Goal: Answer question/provide support: Share knowledge or assist other users

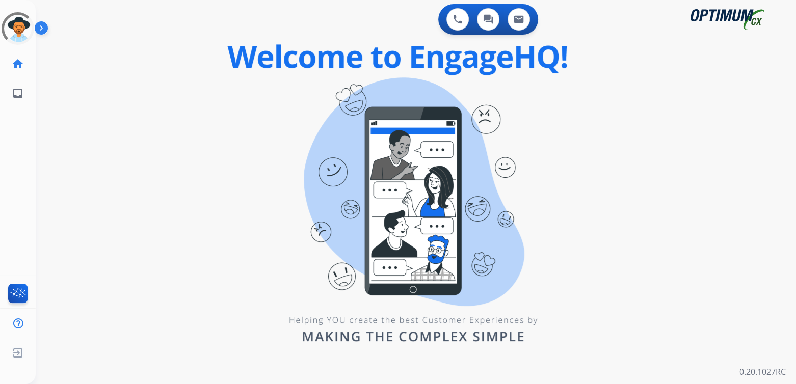
drag, startPoint x: 311, startPoint y: 117, endPoint x: 630, endPoint y: 181, distance: 325.6
click at [630, 181] on div "0 Voice Interactions 0 Chat Interactions 0 Email Interactions swap_horiz Break …" at bounding box center [416, 192] width 761 height 384
drag, startPoint x: 689, startPoint y: 135, endPoint x: 684, endPoint y: 124, distance: 12.1
click at [689, 133] on div "0 Voice Interactions 0 Chat Interactions 0 Email Interactions swap_horiz Break …" at bounding box center [416, 192] width 761 height 384
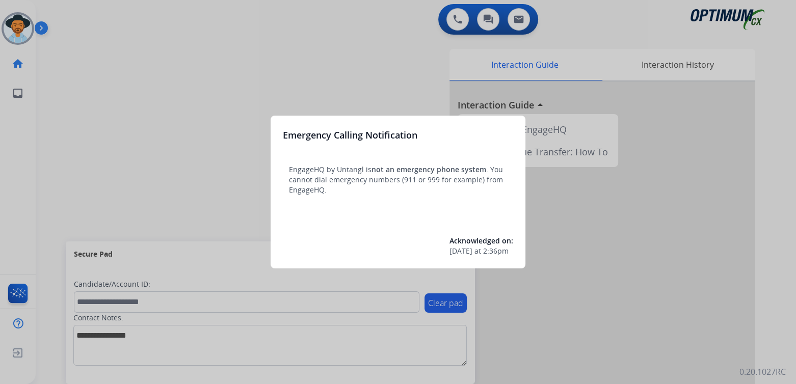
click at [198, 113] on div at bounding box center [398, 192] width 796 height 384
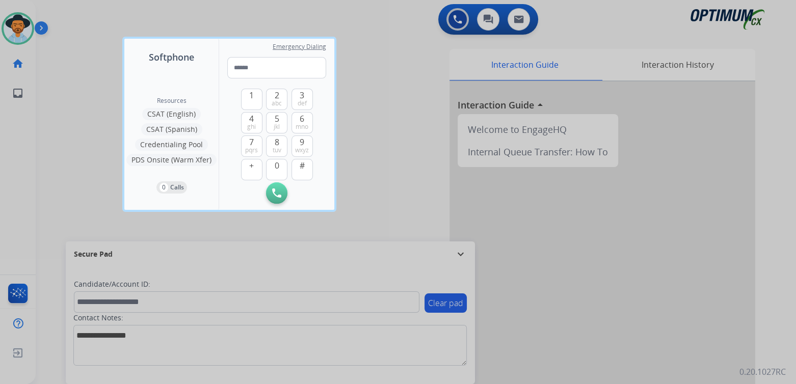
click at [391, 74] on div at bounding box center [398, 192] width 796 height 384
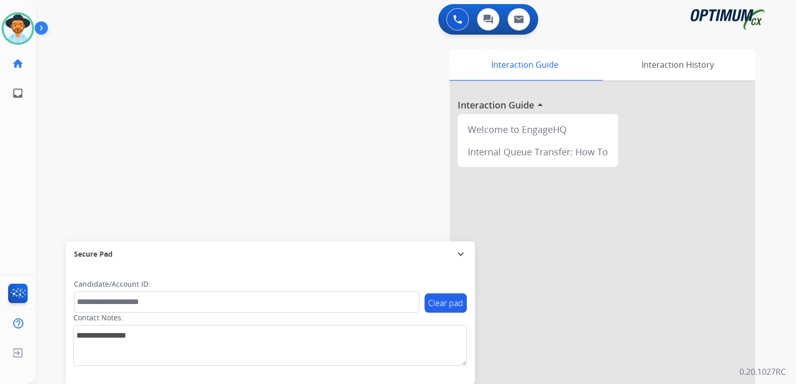
click at [463, 251] on mat-icon "expand_more" at bounding box center [461, 254] width 12 height 12
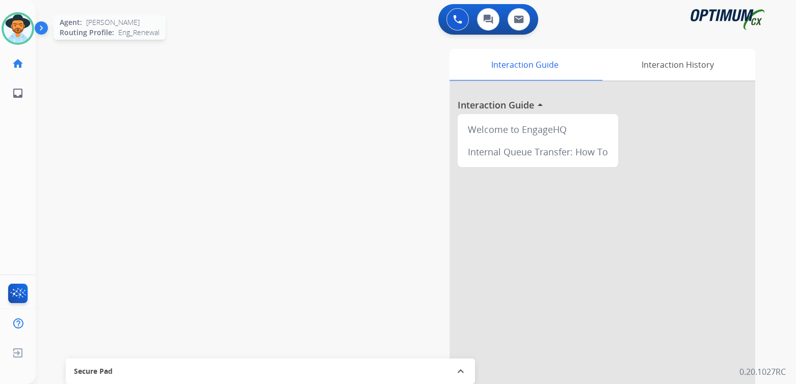
click at [23, 21] on img at bounding box center [18, 28] width 29 height 29
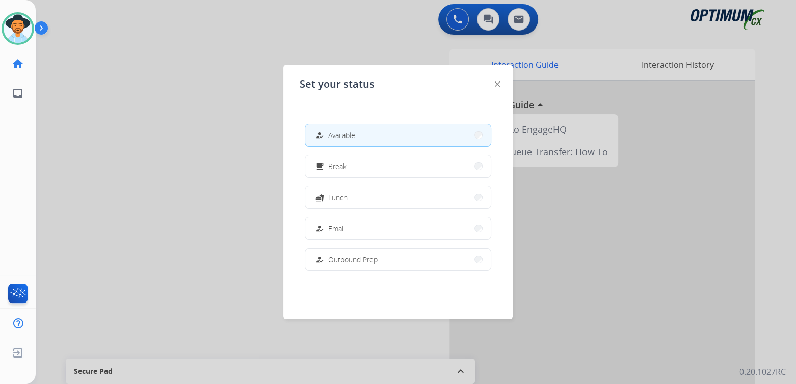
click at [355, 140] on div "how_to_reg Available" at bounding box center [335, 135] width 42 height 12
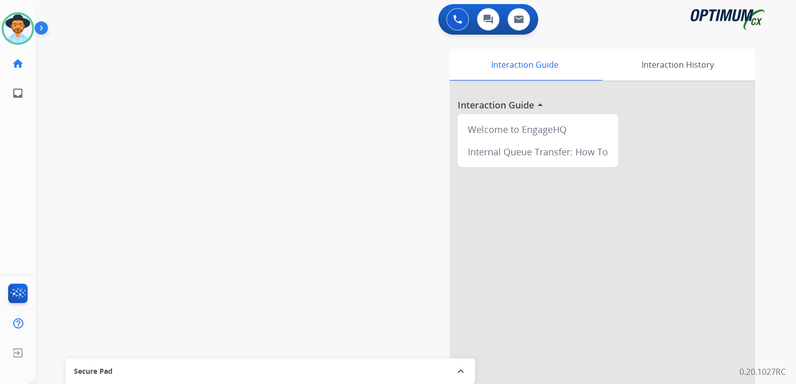
click at [248, 198] on div "swap_horiz Break voice bridge close_fullscreen Connect 3-Way Call merge_type Se…" at bounding box center [404, 249] width 736 height 425
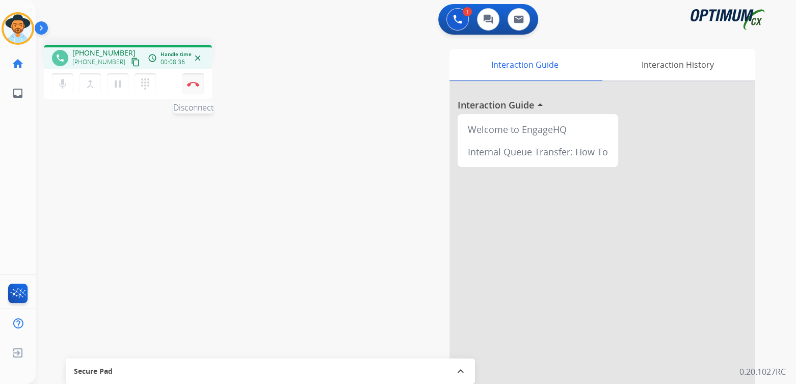
click at [190, 84] on img at bounding box center [193, 84] width 12 height 5
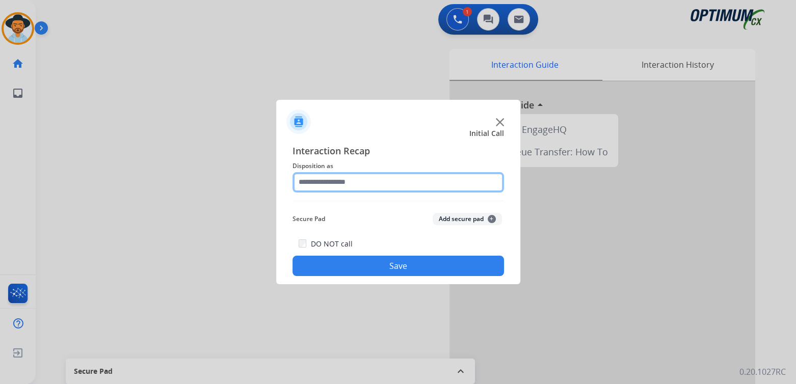
click at [358, 187] on input "text" at bounding box center [399, 182] width 212 height 20
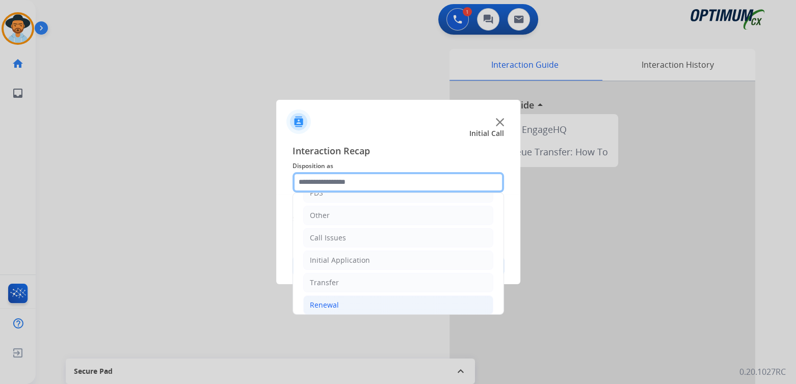
scroll to position [67, 0]
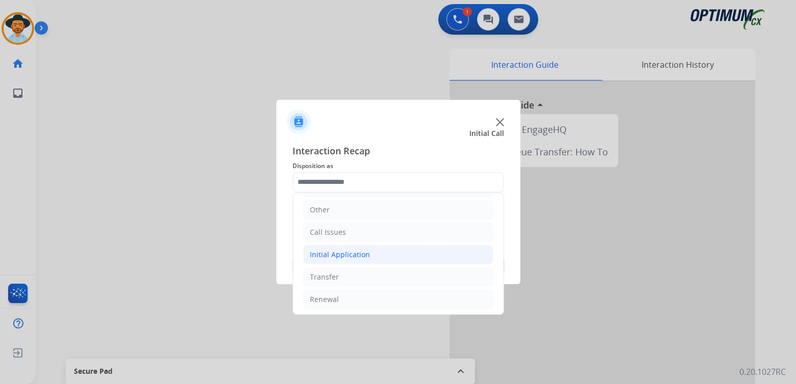
click at [373, 252] on li "Initial Application" at bounding box center [398, 254] width 190 height 19
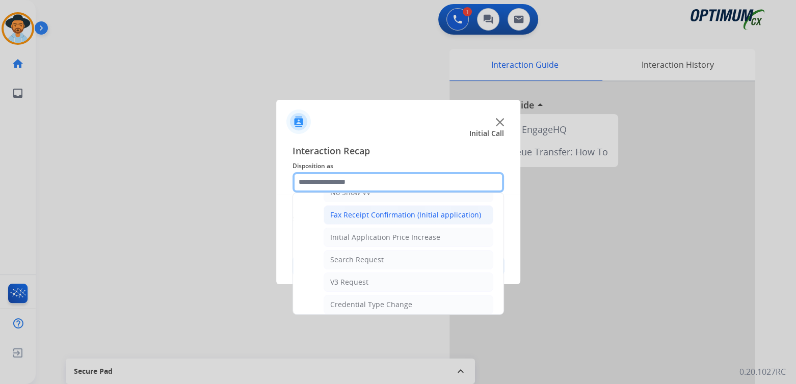
scroll to position [320, 0]
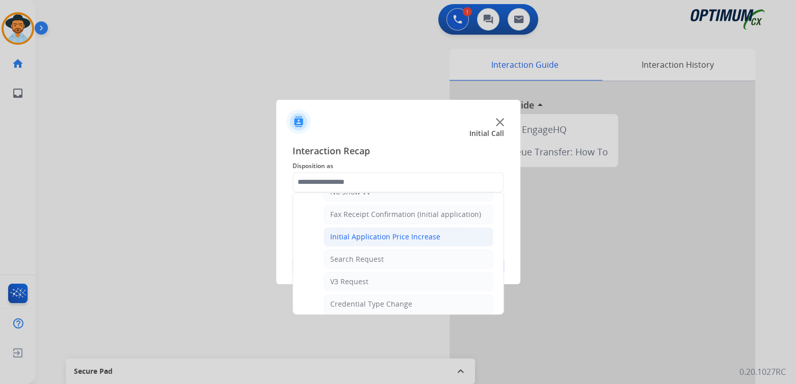
click at [378, 232] on div "Initial Application Price Increase" at bounding box center [385, 237] width 110 height 10
type input "**********"
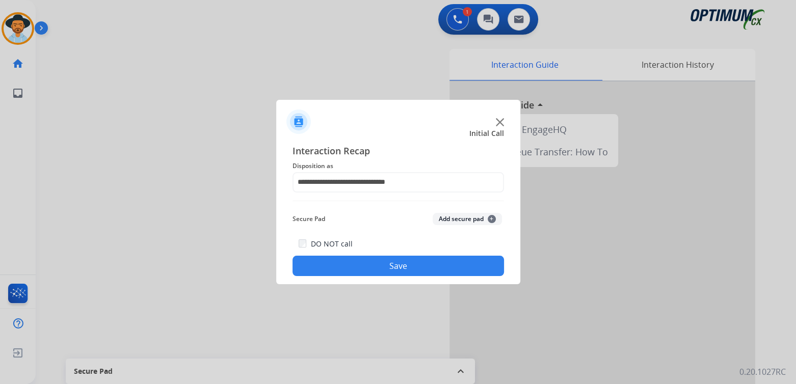
click at [421, 261] on button "Save" at bounding box center [399, 266] width 212 height 20
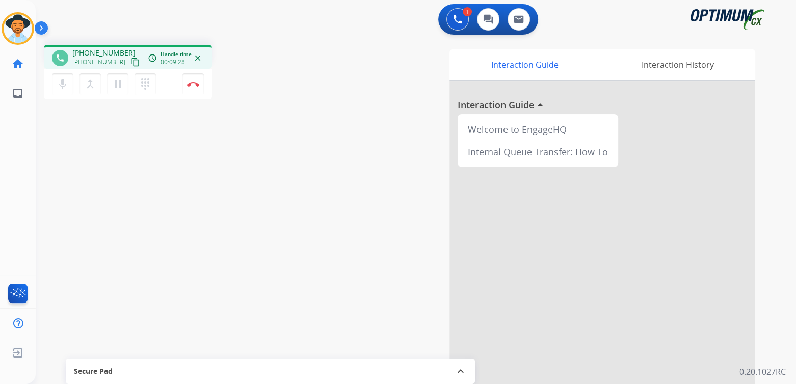
drag, startPoint x: 190, startPoint y: 88, endPoint x: 262, endPoint y: 104, distance: 73.6
click at [193, 87] on button "Disconnect" at bounding box center [192, 83] width 21 height 21
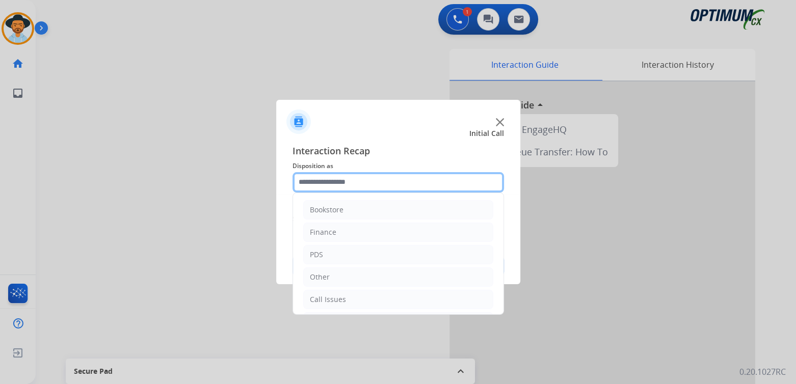
click at [351, 186] on input "text" at bounding box center [399, 182] width 212 height 20
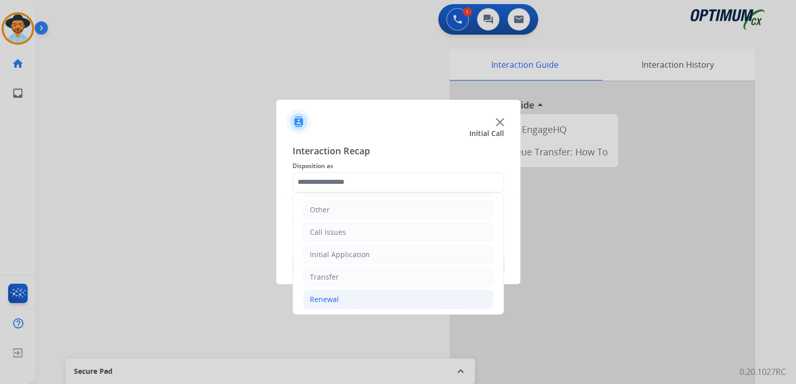
click at [337, 298] on li "Renewal" at bounding box center [398, 299] width 190 height 19
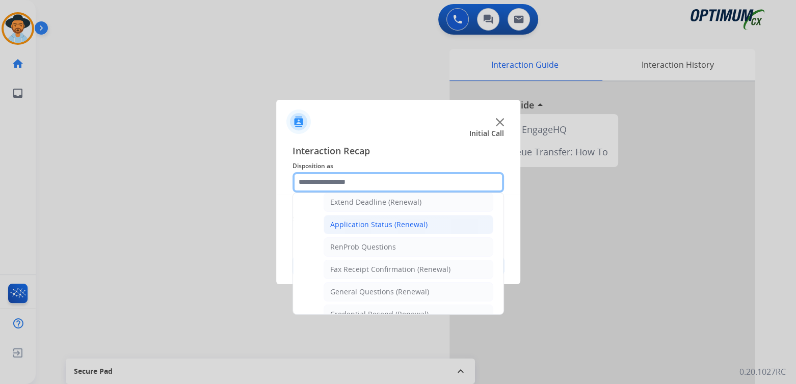
scroll to position [220, 0]
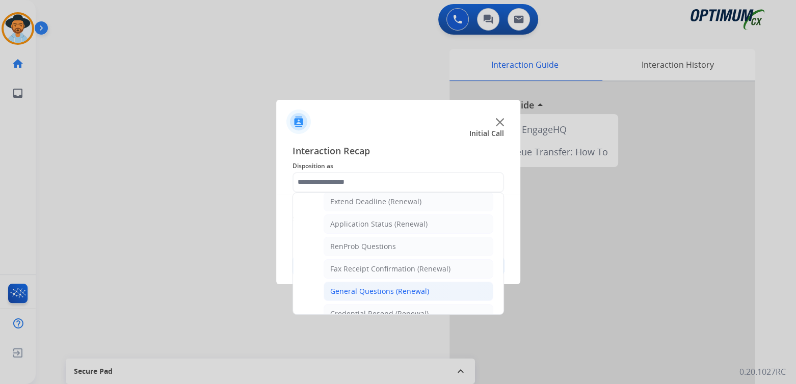
click at [368, 286] on div "General Questions (Renewal)" at bounding box center [379, 291] width 99 height 10
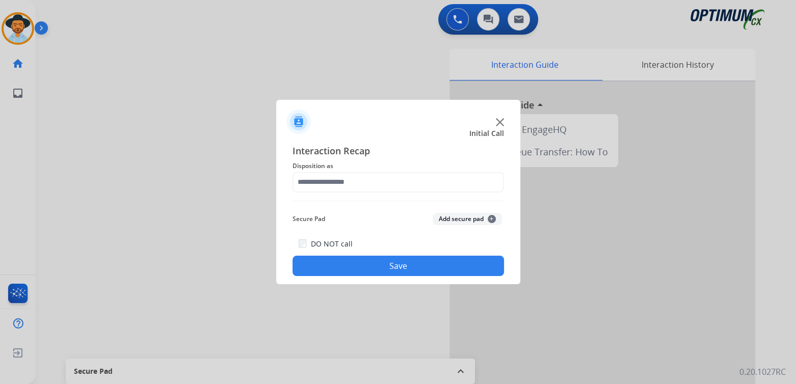
type input "**********"
drag, startPoint x: 399, startPoint y: 269, endPoint x: 558, endPoint y: 311, distance: 164.7
click at [401, 269] on button "Save" at bounding box center [399, 266] width 212 height 20
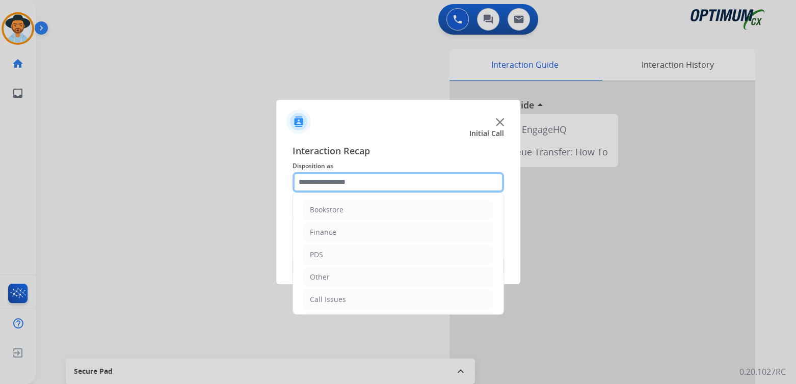
click at [382, 181] on input "text" at bounding box center [399, 182] width 212 height 20
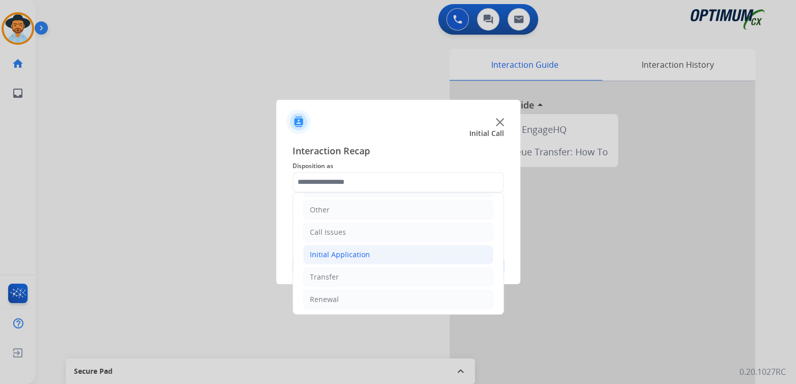
click at [368, 254] on li "Initial Application" at bounding box center [398, 254] width 190 height 19
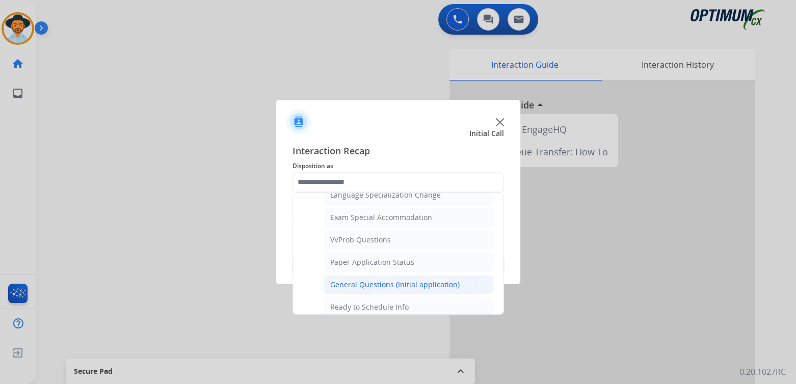
scroll to position [519, 0]
click at [365, 279] on div "General Questions (Initial application)" at bounding box center [394, 284] width 129 height 10
type input "**********"
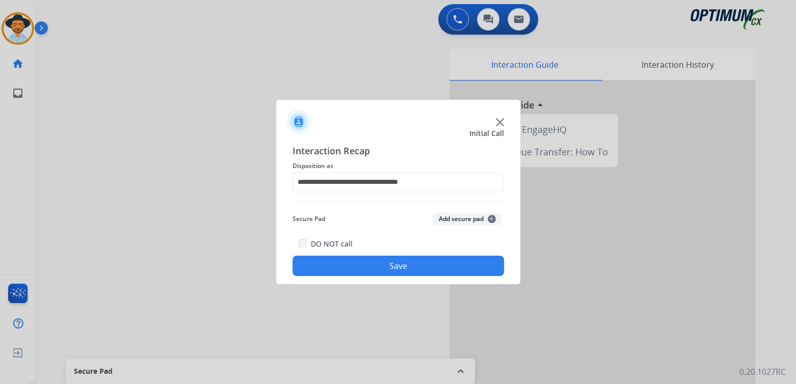
click at [447, 263] on button "Save" at bounding box center [399, 266] width 212 height 20
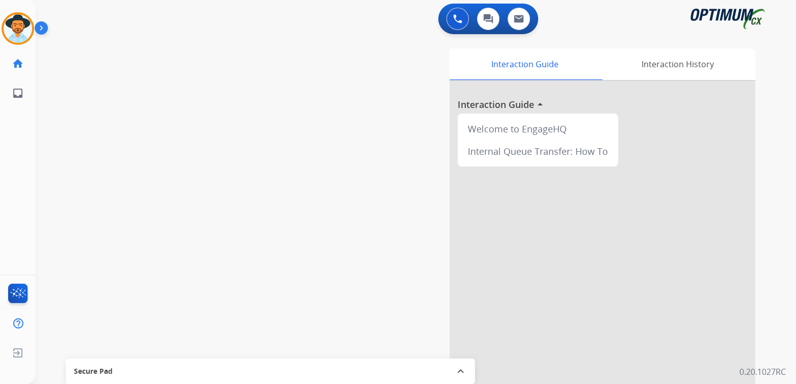
scroll to position [1, 0]
click at [16, 20] on img at bounding box center [18, 28] width 29 height 29
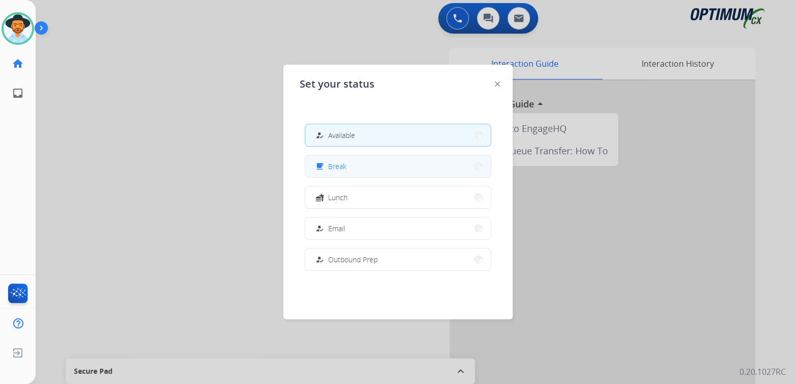
click at [356, 169] on button "free_breakfast Break" at bounding box center [398, 166] width 186 height 22
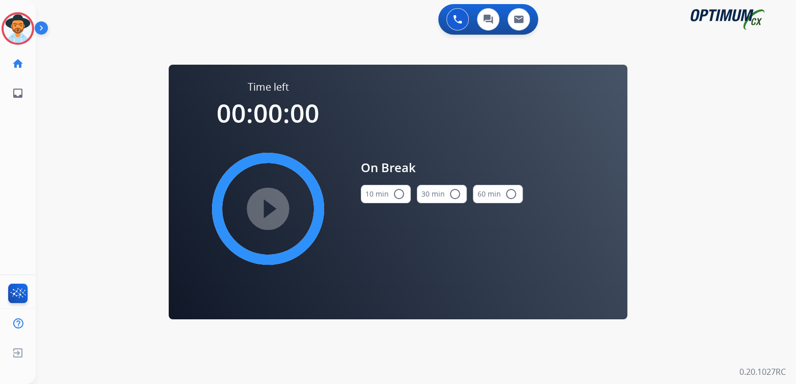
scroll to position [0, 0]
click at [402, 198] on mat-icon "radio_button_unchecked" at bounding box center [399, 194] width 12 height 12
click at [274, 206] on mat-icon "play_circle_filled" at bounding box center [268, 209] width 12 height 12
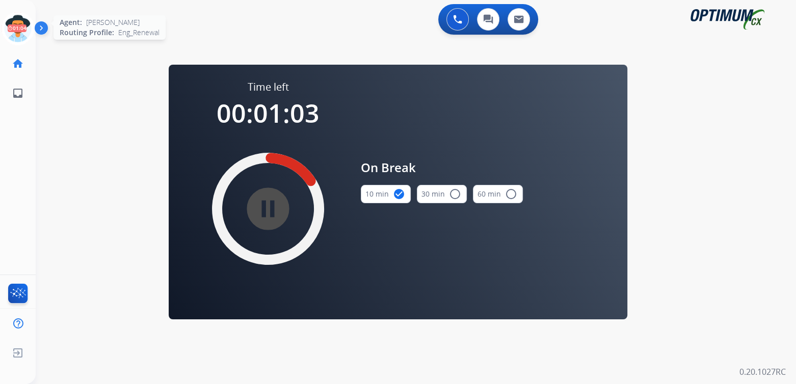
click at [19, 29] on icon at bounding box center [18, 28] width 33 height 33
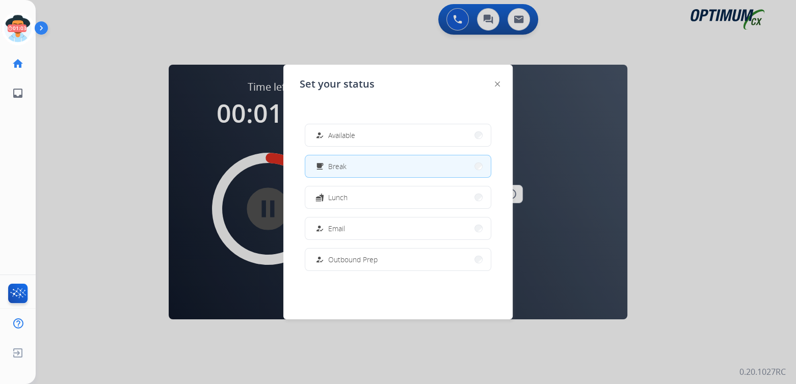
click at [352, 141] on div "how_to_reg Available" at bounding box center [335, 135] width 42 height 12
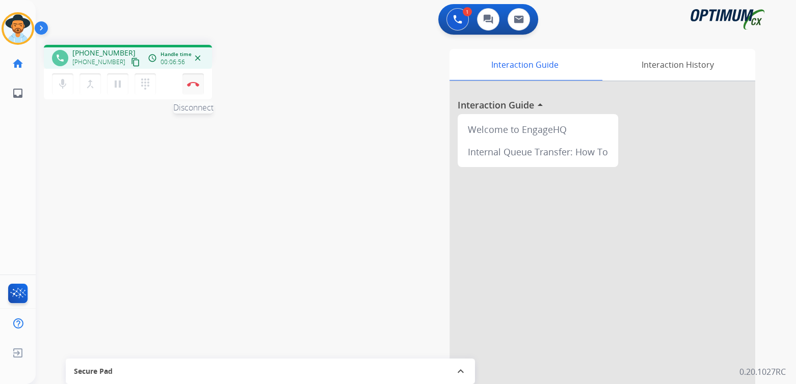
click at [195, 85] on img at bounding box center [193, 84] width 12 height 5
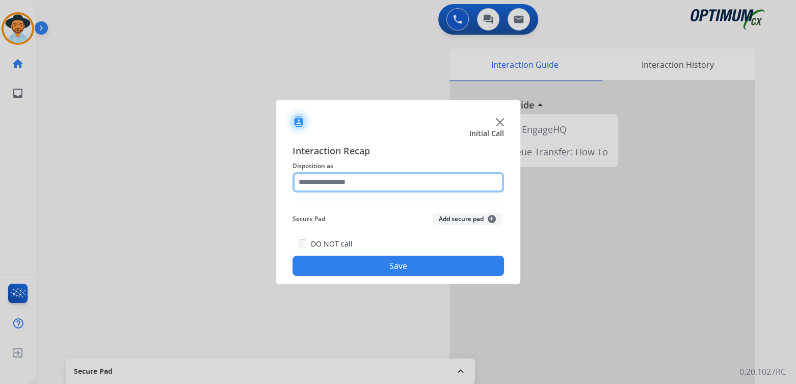
click at [341, 184] on input "text" at bounding box center [399, 182] width 212 height 20
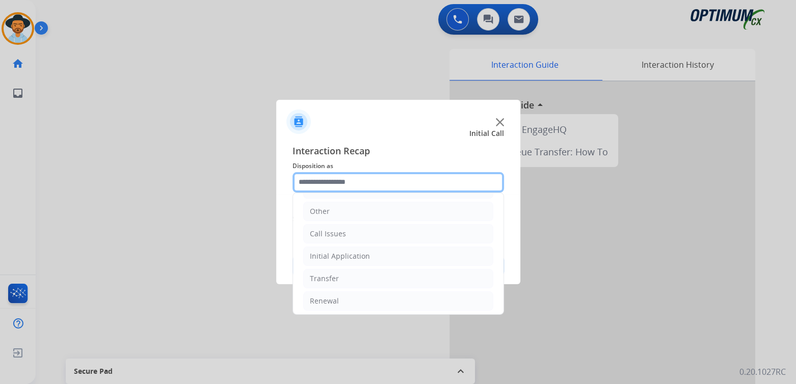
scroll to position [67, 0]
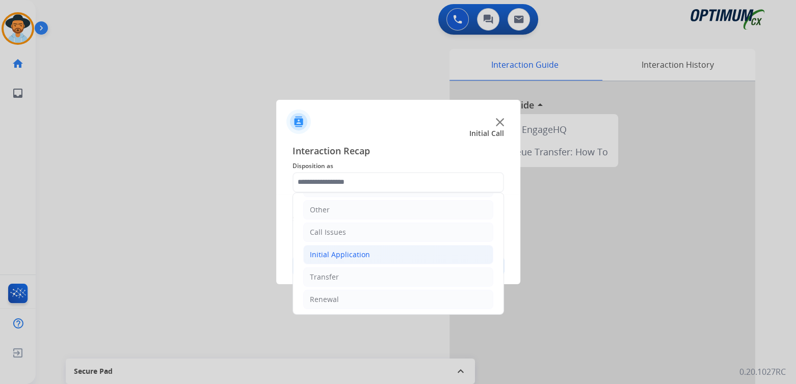
click at [363, 253] on div "Initial Application" at bounding box center [340, 255] width 60 height 10
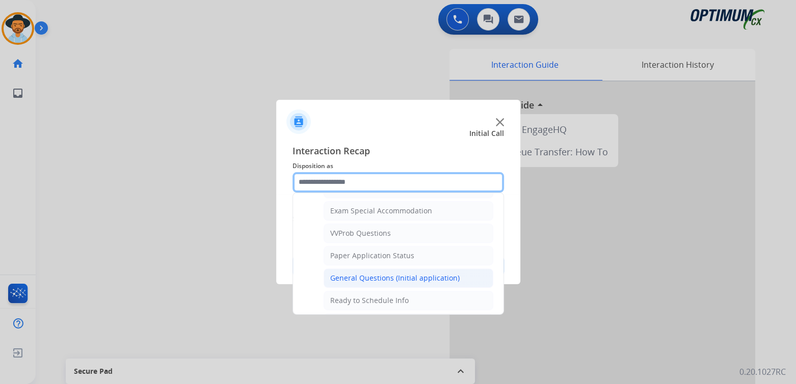
scroll to position [525, 0]
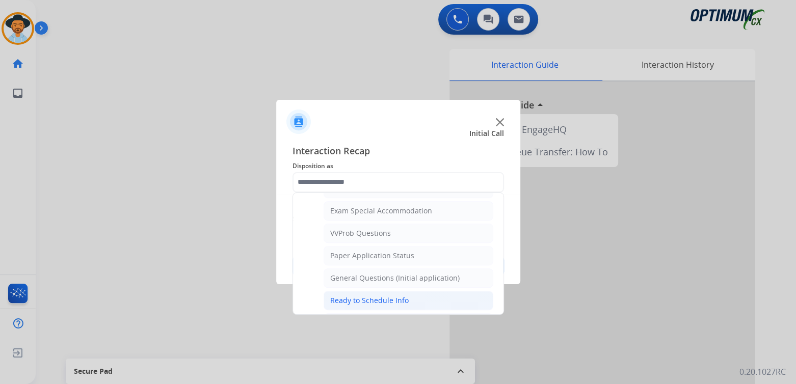
click at [365, 296] on div "Ready to Schedule Info" at bounding box center [369, 301] width 79 height 10
type input "**********"
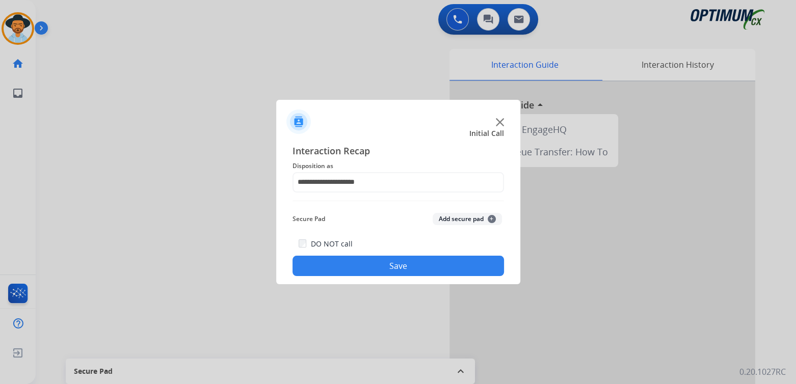
click at [426, 263] on button "Save" at bounding box center [399, 266] width 212 height 20
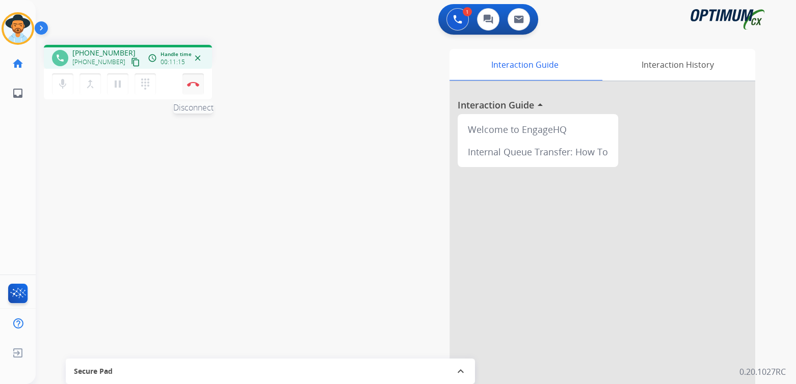
click at [191, 86] on img at bounding box center [193, 84] width 12 height 5
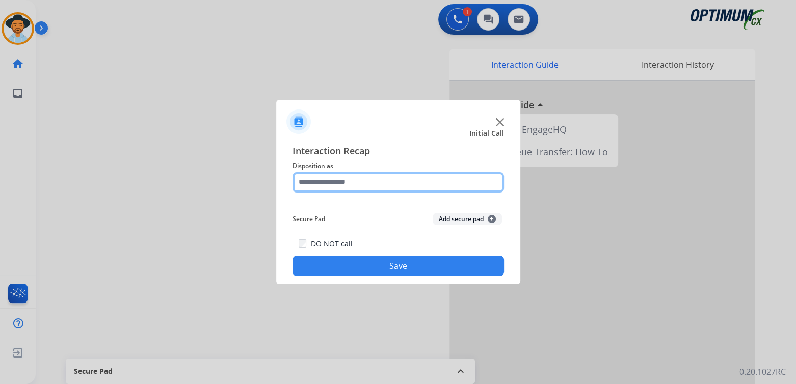
click at [351, 187] on input "text" at bounding box center [399, 182] width 212 height 20
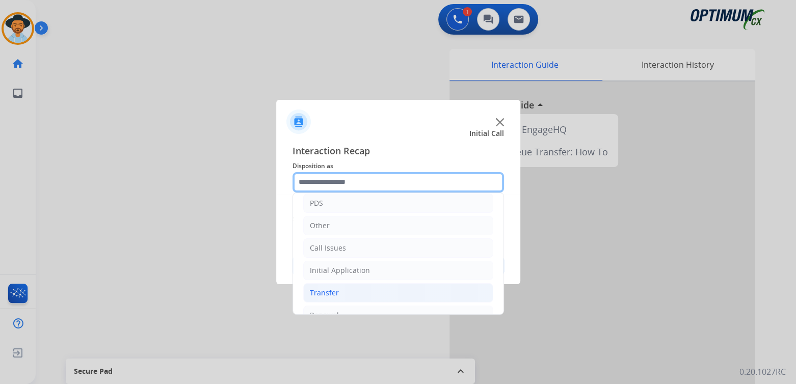
scroll to position [67, 0]
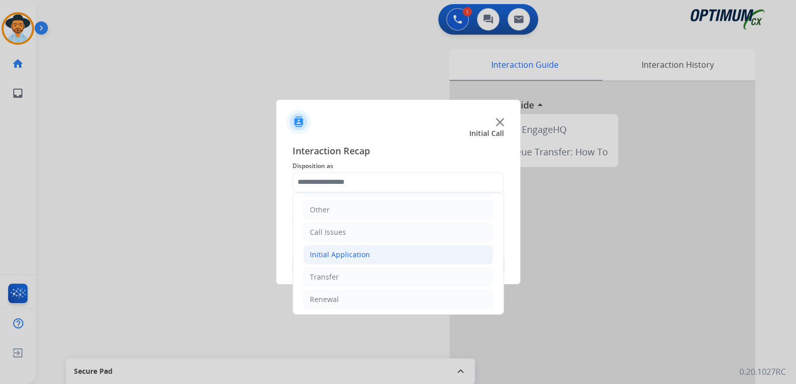
click at [350, 253] on div "Initial Application" at bounding box center [340, 255] width 60 height 10
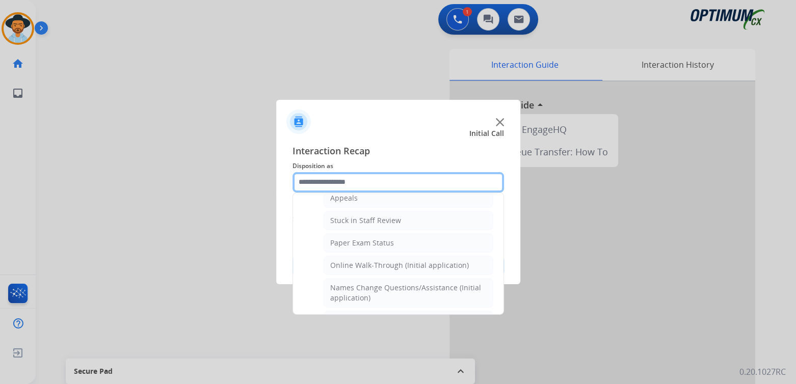
scroll to position [169, 0]
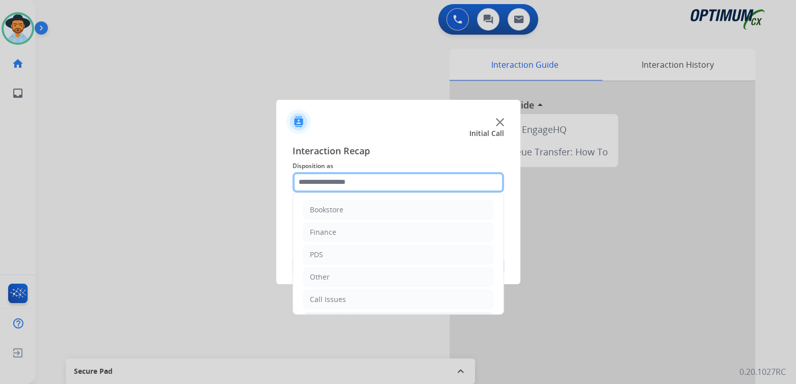
click at [350, 187] on input "text" at bounding box center [399, 182] width 212 height 20
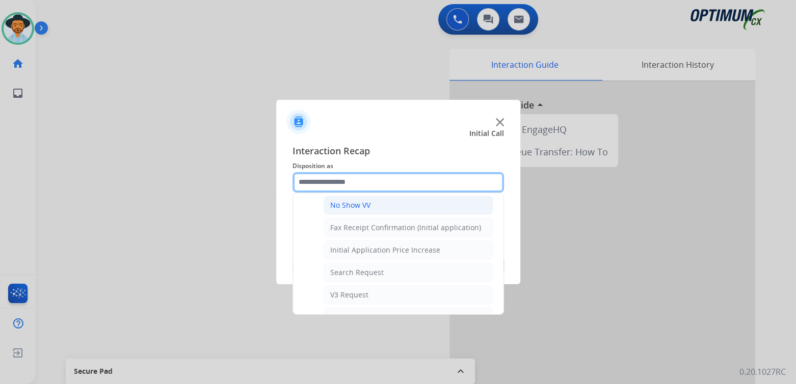
scroll to position [306, 0]
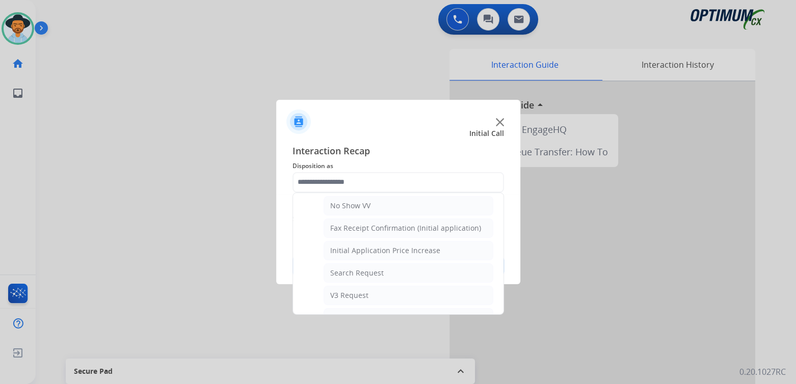
click at [354, 202] on div "No Show VV" at bounding box center [350, 206] width 40 height 10
type input "**********"
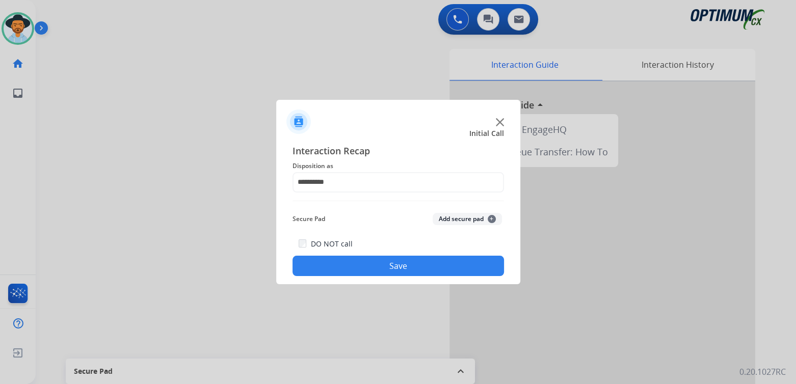
click at [449, 262] on button "Save" at bounding box center [399, 266] width 212 height 20
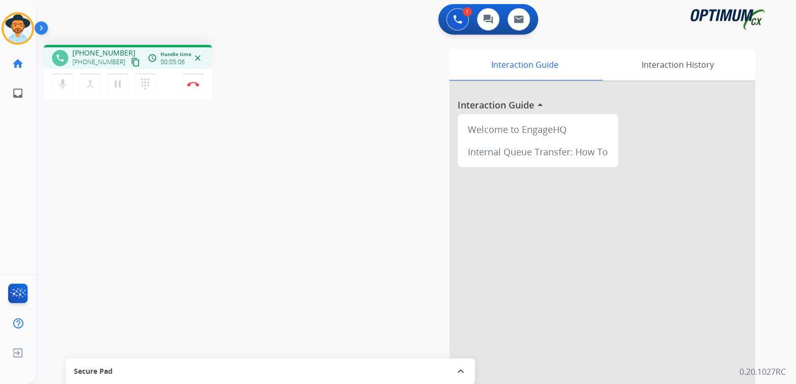
drag, startPoint x: 195, startPoint y: 84, endPoint x: 352, endPoint y: 88, distance: 157.0
click at [195, 84] on img at bounding box center [193, 84] width 12 height 5
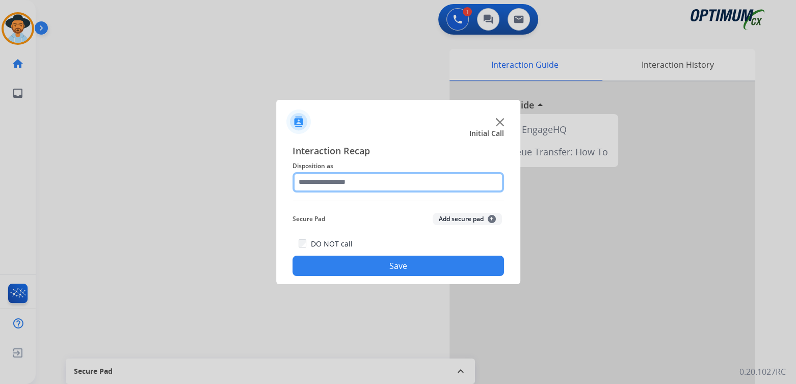
click at [364, 186] on input "text" at bounding box center [399, 182] width 212 height 20
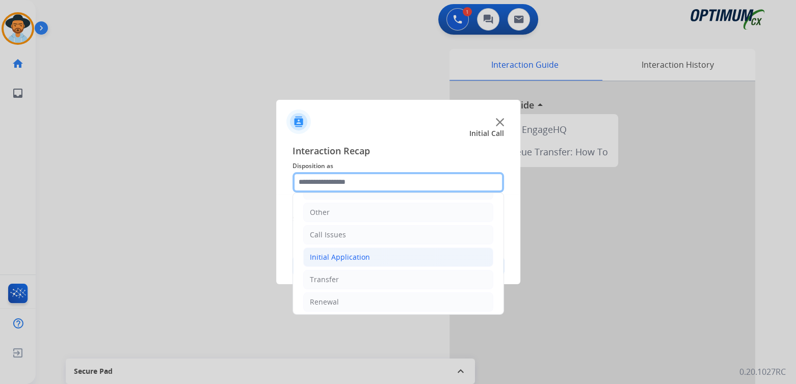
scroll to position [67, 0]
click at [361, 179] on input "text" at bounding box center [399, 182] width 212 height 20
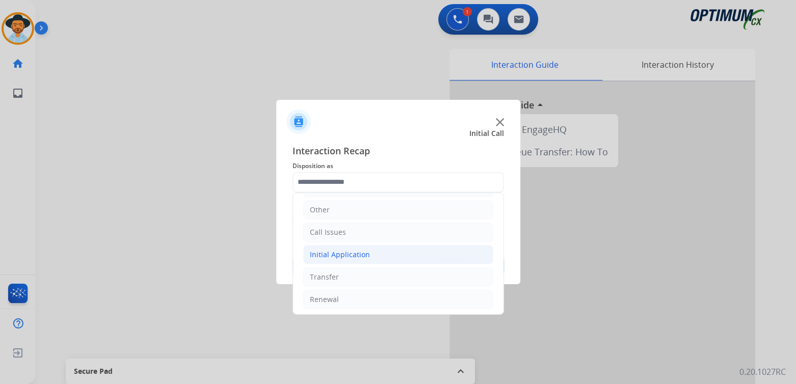
click at [378, 255] on li "Initial Application" at bounding box center [398, 254] width 190 height 19
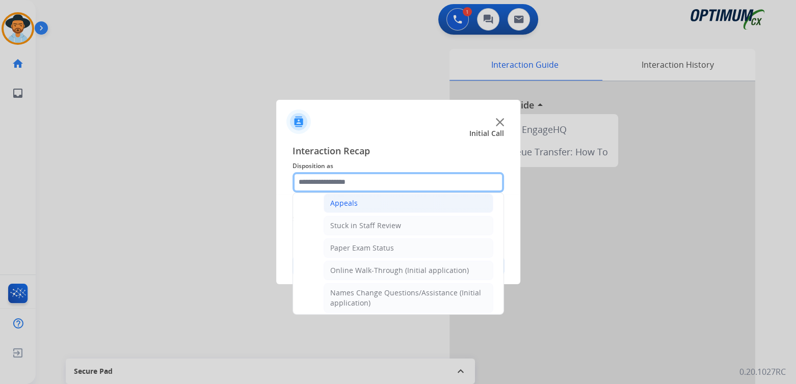
scroll to position [163, 0]
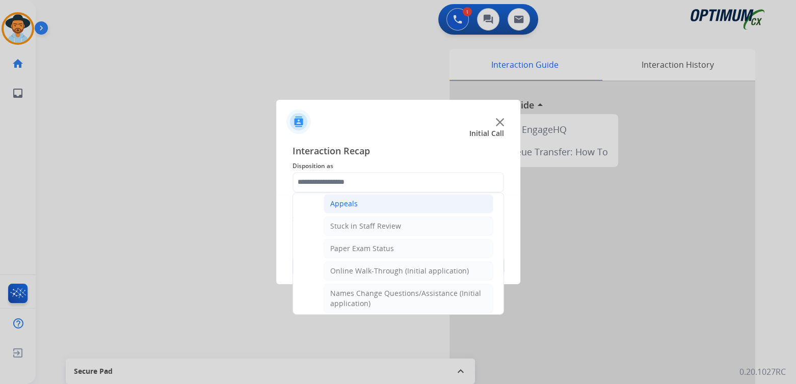
click at [357, 206] on li "Appeals" at bounding box center [409, 203] width 170 height 19
type input "*******"
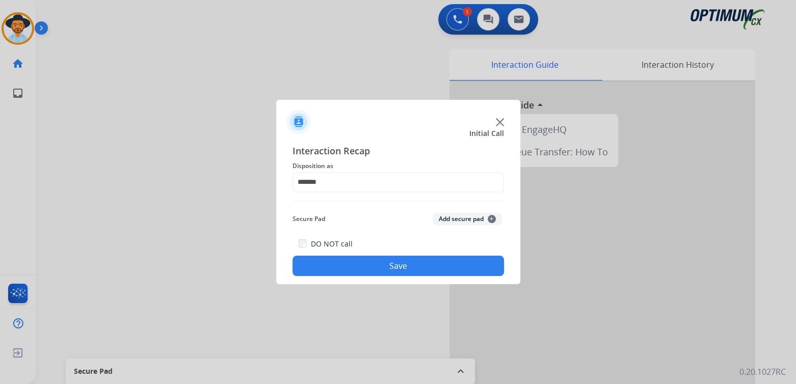
click at [436, 268] on button "Save" at bounding box center [399, 266] width 212 height 20
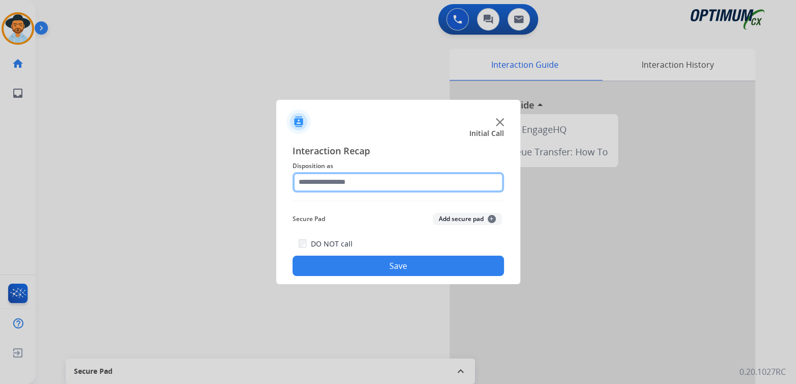
click at [344, 188] on input "text" at bounding box center [399, 182] width 212 height 20
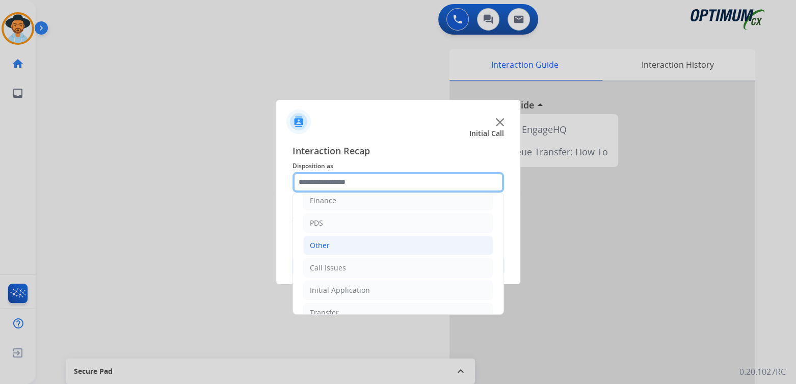
scroll to position [67, 0]
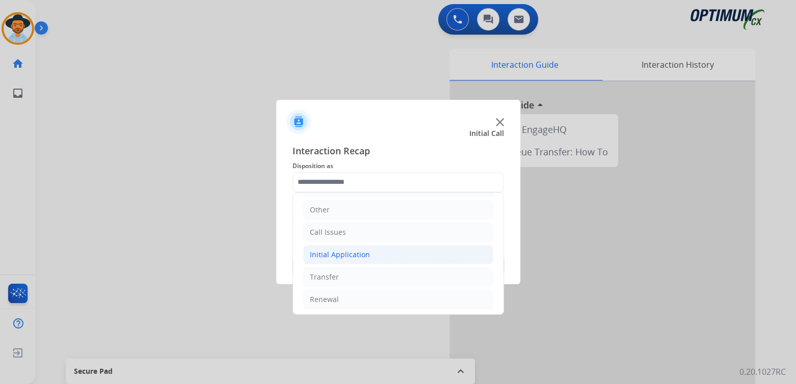
click at [349, 254] on div "Initial Application" at bounding box center [340, 255] width 60 height 10
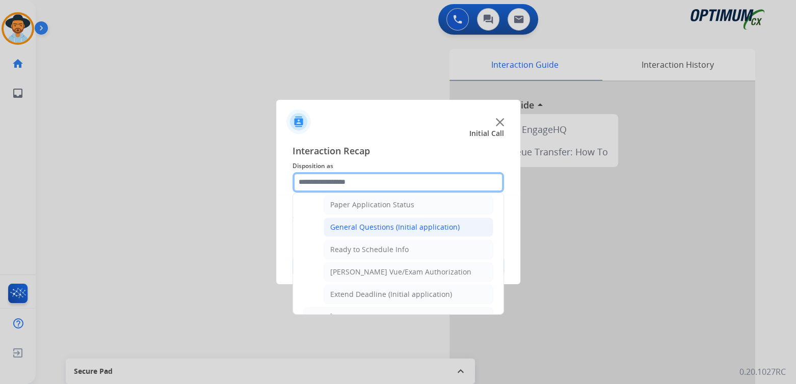
scroll to position [577, 0]
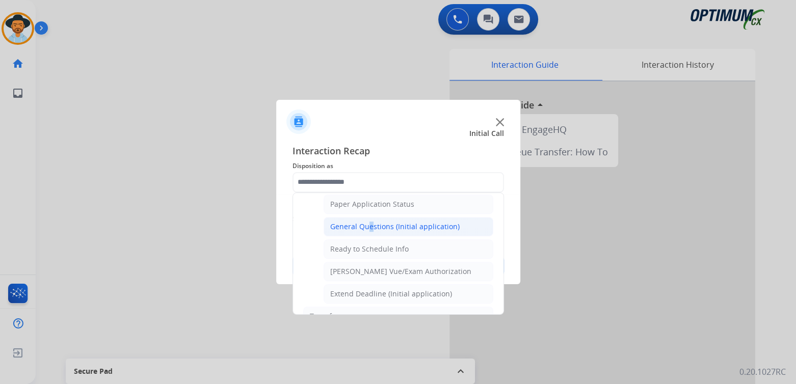
click at [365, 217] on li "General Questions (Initial application)" at bounding box center [409, 226] width 170 height 19
type input "**********"
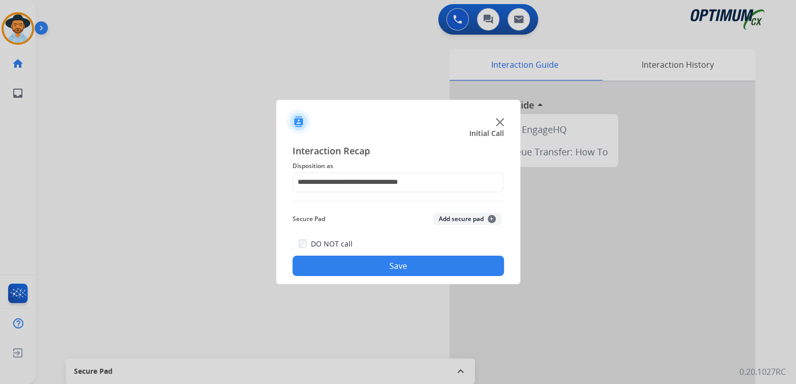
click at [405, 264] on button "Save" at bounding box center [399, 266] width 212 height 20
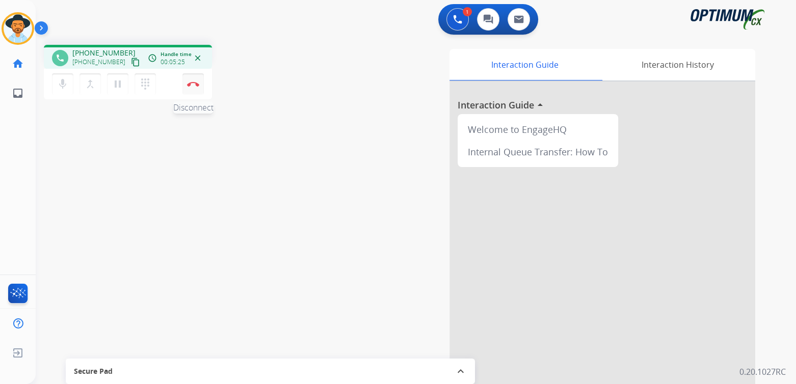
click at [193, 90] on button "Disconnect" at bounding box center [192, 83] width 21 height 21
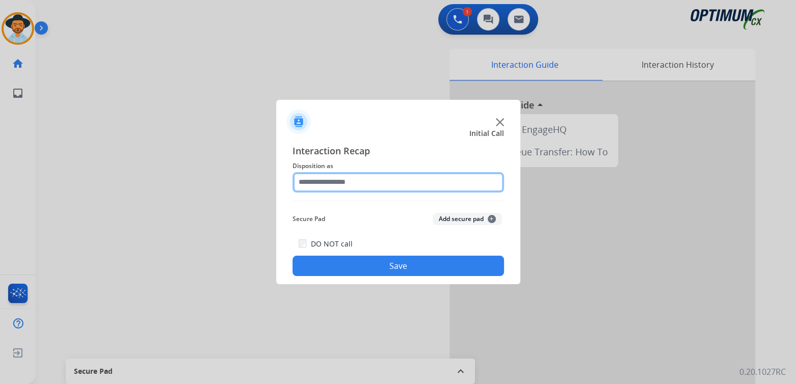
click at [348, 184] on input "text" at bounding box center [399, 182] width 212 height 20
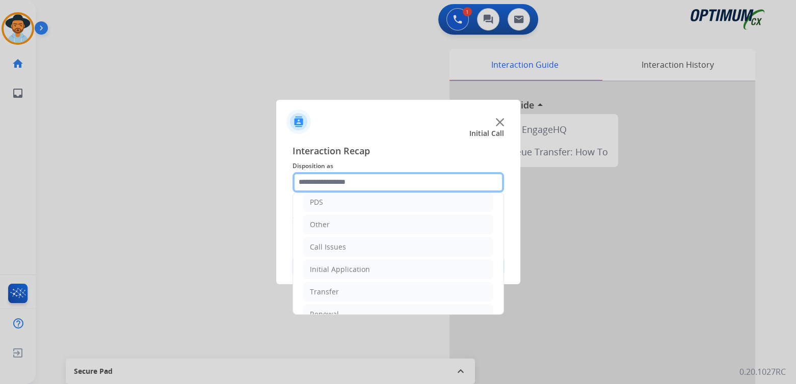
scroll to position [67, 0]
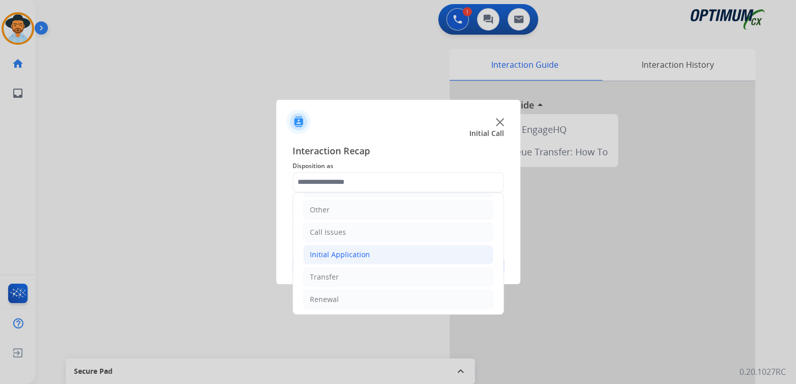
click at [344, 252] on div "Initial Application" at bounding box center [340, 255] width 60 height 10
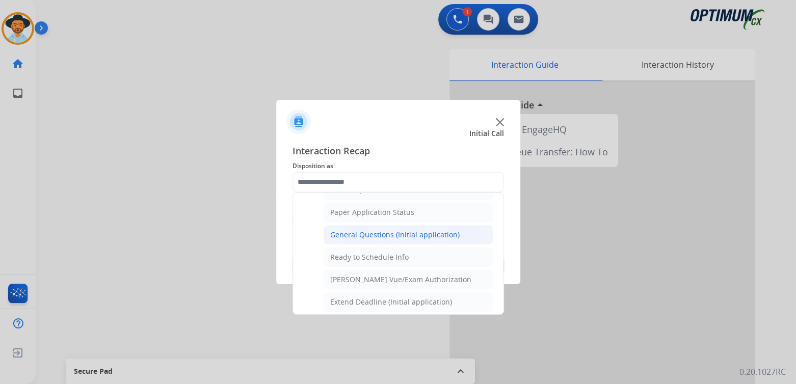
scroll to position [570, 0]
click at [367, 229] on div "General Questions (Initial application)" at bounding box center [394, 233] width 129 height 10
type input "**********"
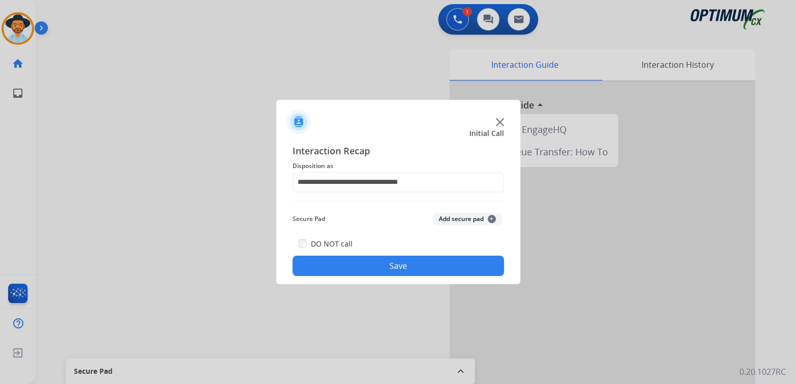
drag, startPoint x: 416, startPoint y: 262, endPoint x: 432, endPoint y: 263, distance: 15.3
click at [417, 262] on button "Save" at bounding box center [399, 266] width 212 height 20
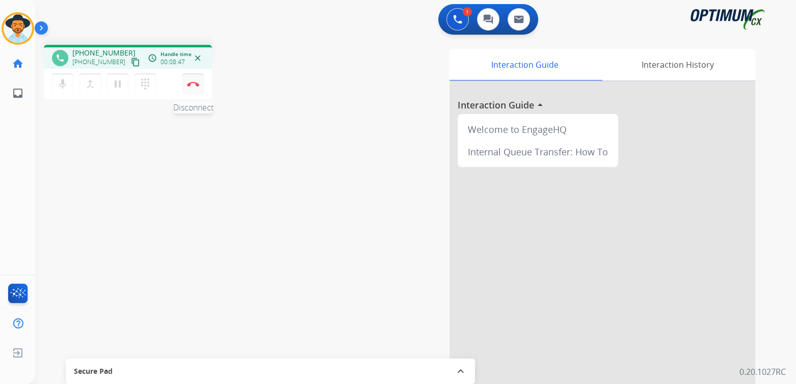
click at [195, 86] on button "Disconnect" at bounding box center [192, 83] width 21 height 21
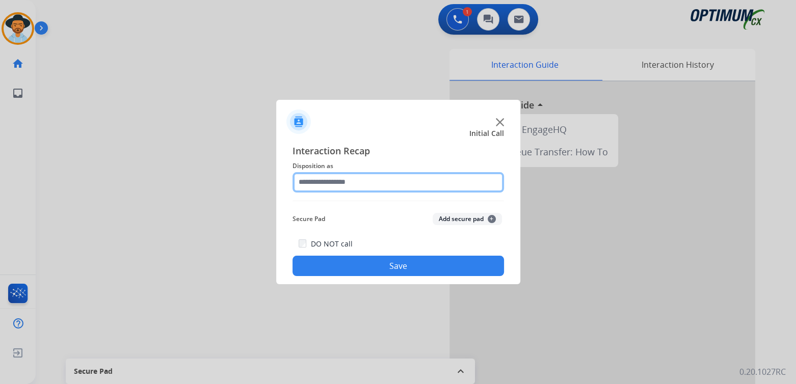
click at [346, 179] on input "text" at bounding box center [399, 182] width 212 height 20
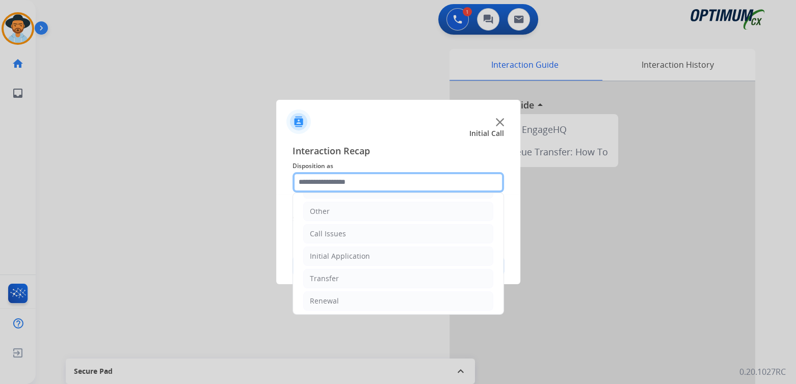
scroll to position [67, 0]
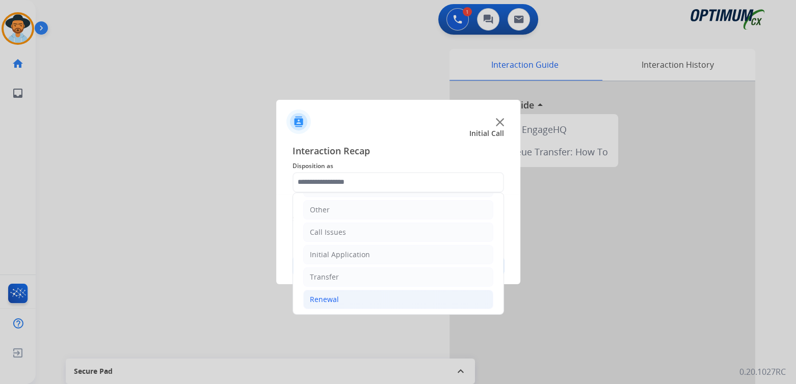
click at [325, 305] on li "Renewal" at bounding box center [398, 299] width 190 height 19
click at [336, 298] on div "Renewal" at bounding box center [324, 300] width 29 height 10
click at [329, 304] on li "Renewal" at bounding box center [398, 299] width 190 height 19
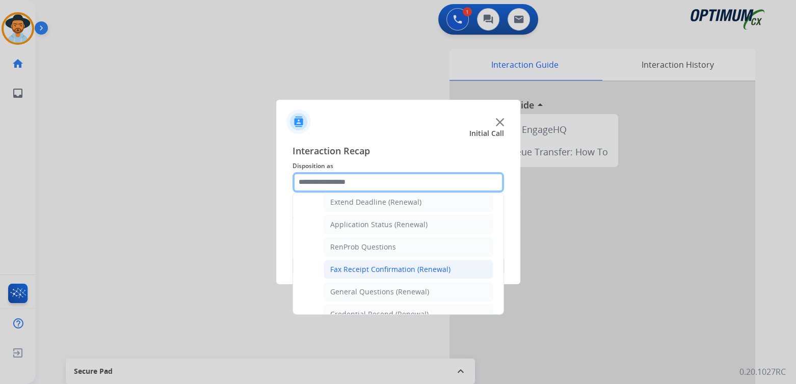
scroll to position [220, 0]
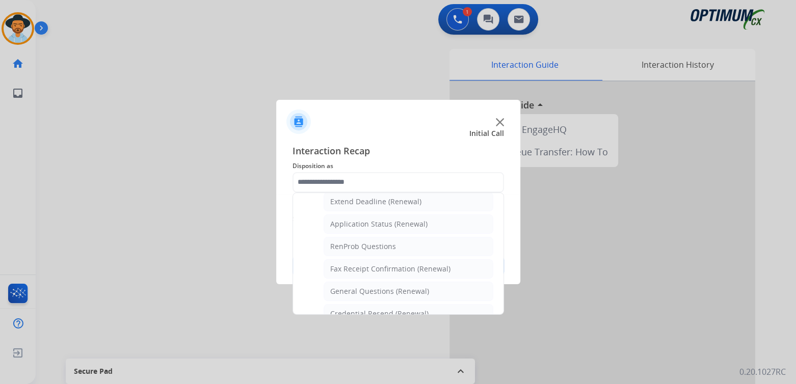
click at [374, 288] on div "General Questions (Renewal)" at bounding box center [379, 291] width 99 height 10
type input "**********"
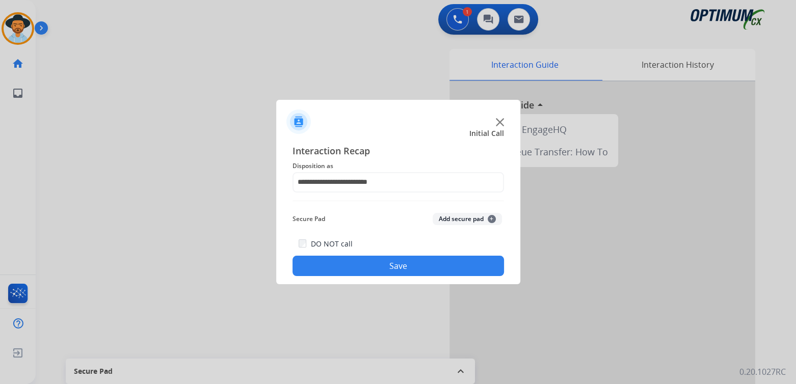
click at [410, 266] on button "Save" at bounding box center [399, 266] width 212 height 20
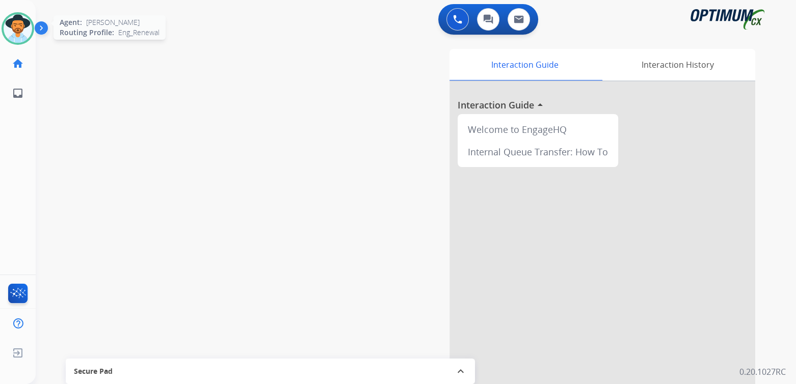
click at [15, 25] on img at bounding box center [18, 28] width 29 height 29
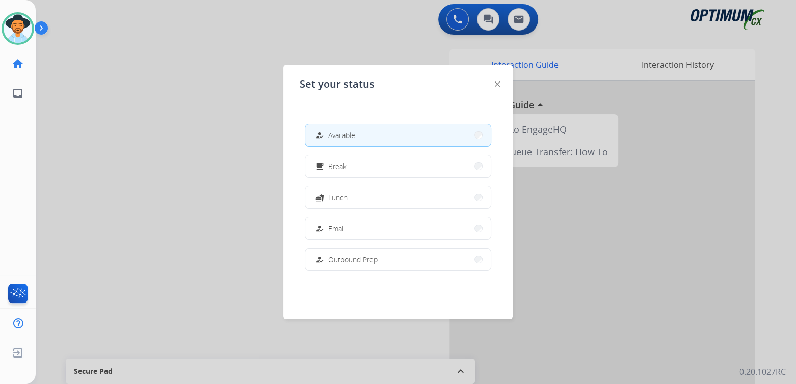
click at [363, 200] on button "fastfood Lunch" at bounding box center [398, 198] width 186 height 22
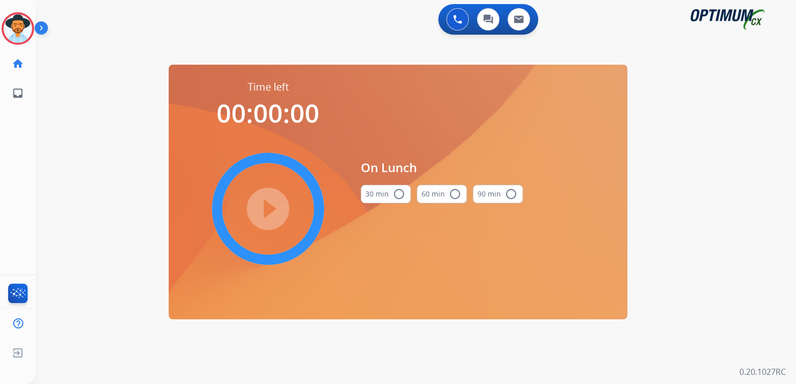
click at [402, 197] on mat-icon "radio_button_unchecked" at bounding box center [399, 194] width 12 height 12
drag, startPoint x: 255, startPoint y: 213, endPoint x: 344, endPoint y: 217, distance: 88.8
click at [262, 213] on mat-icon "play_circle_filled" at bounding box center [268, 209] width 12 height 12
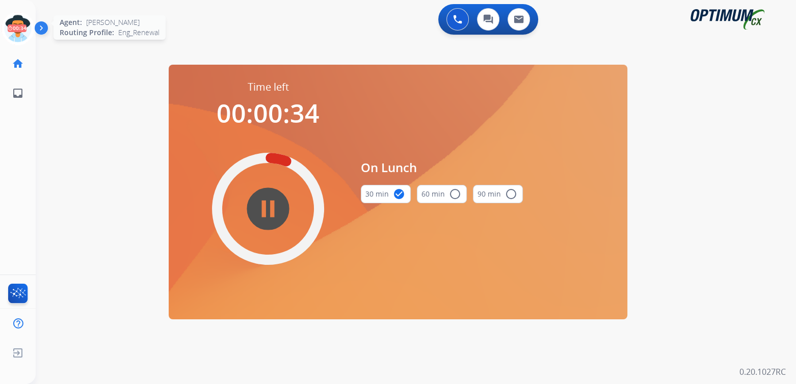
click at [25, 29] on icon at bounding box center [18, 28] width 33 height 33
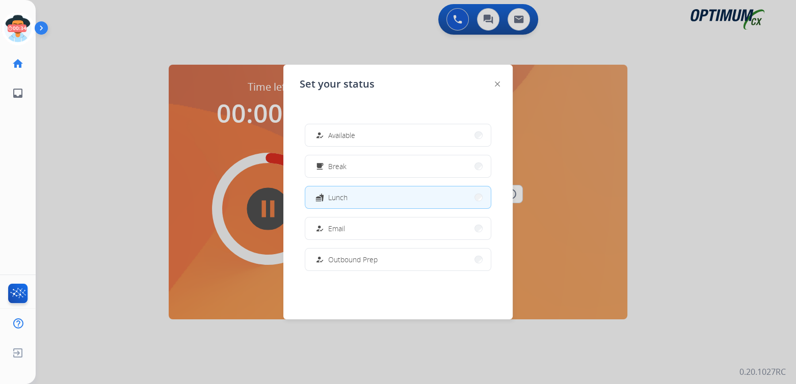
click at [371, 136] on button "how_to_reg Available" at bounding box center [398, 135] width 186 height 22
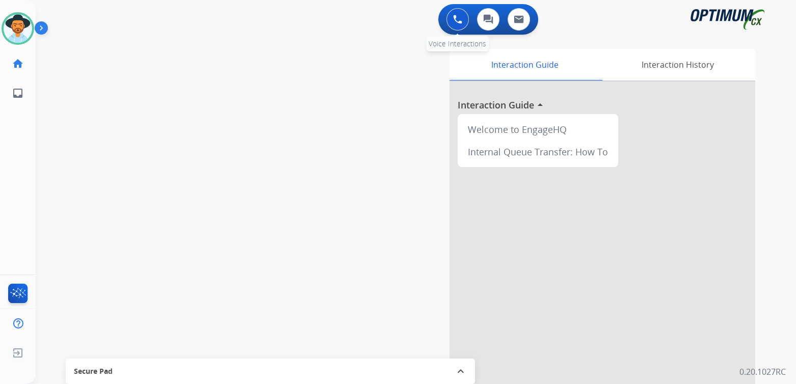
click at [450, 17] on button at bounding box center [458, 19] width 22 height 22
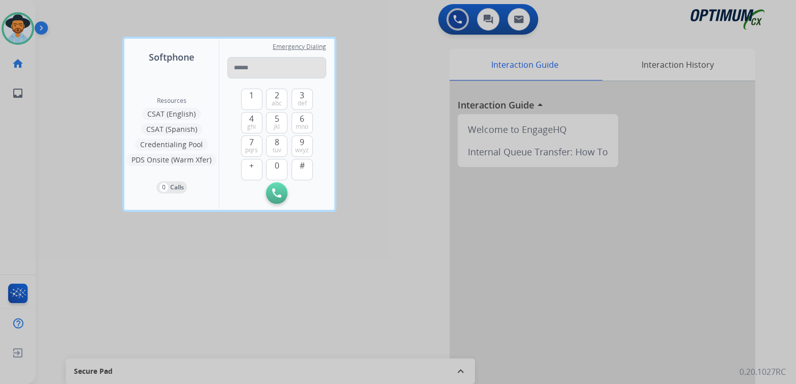
click at [252, 70] on input "tel" at bounding box center [276, 67] width 99 height 21
type input "**********"
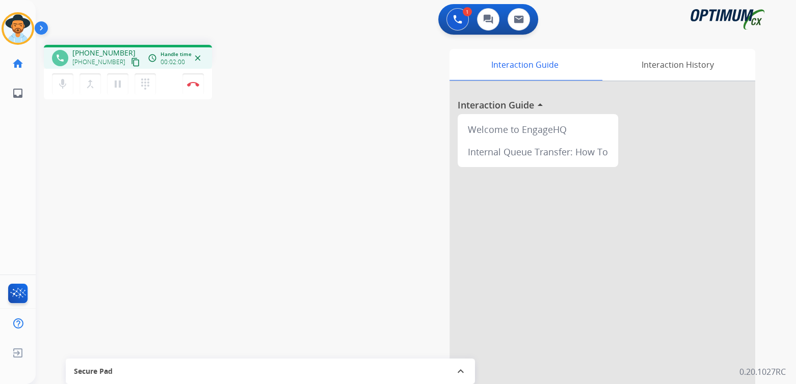
drag, startPoint x: 194, startPoint y: 88, endPoint x: 227, endPoint y: 84, distance: 33.3
click at [194, 88] on button "Disconnect" at bounding box center [192, 83] width 21 height 21
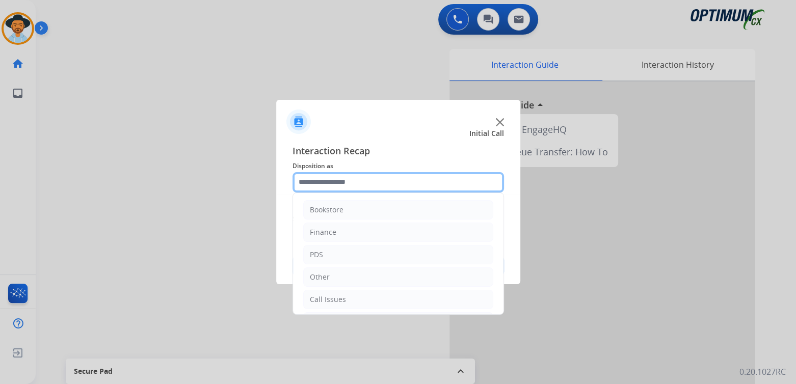
click at [368, 181] on input "text" at bounding box center [399, 182] width 212 height 20
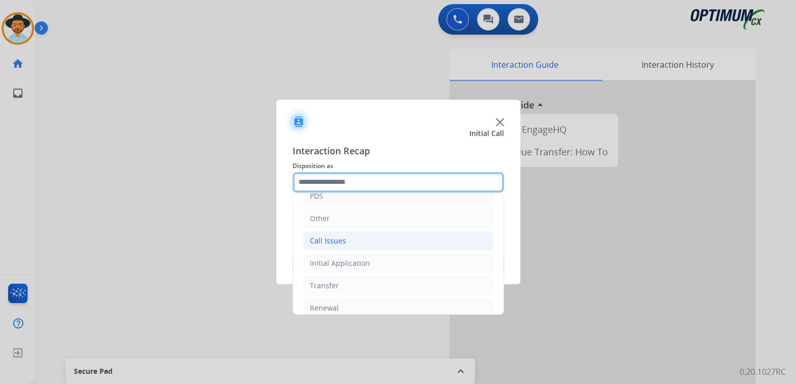
scroll to position [67, 0]
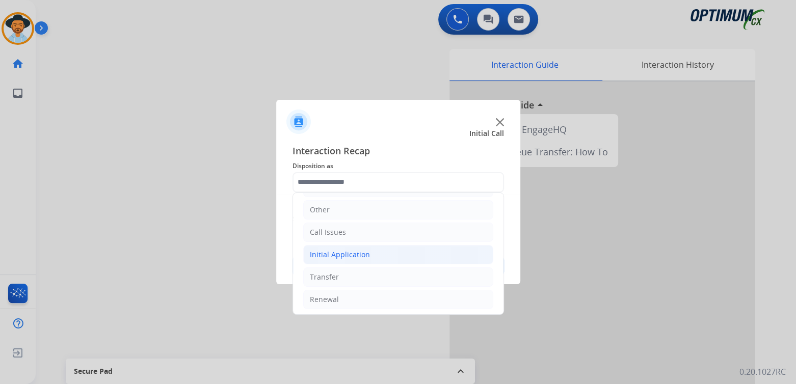
click at [343, 254] on div "Initial Application" at bounding box center [340, 255] width 60 height 10
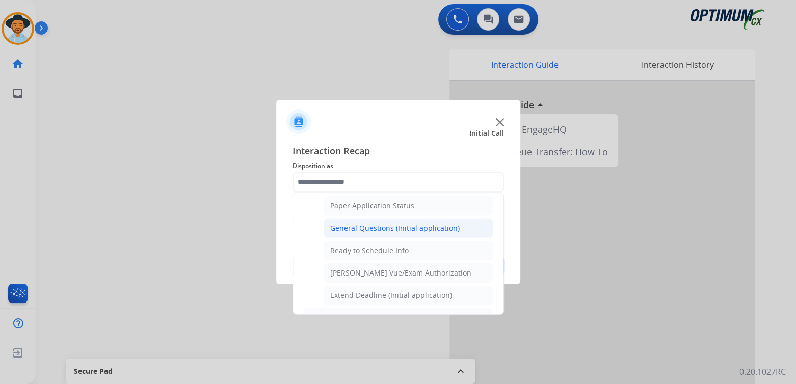
scroll to position [576, 0]
click at [361, 222] on div "General Questions (Initial application)" at bounding box center [394, 227] width 129 height 10
type input "**********"
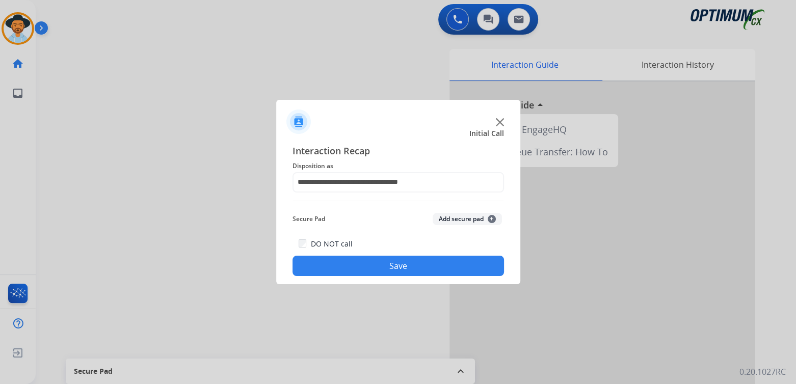
click at [411, 266] on button "Save" at bounding box center [399, 266] width 212 height 20
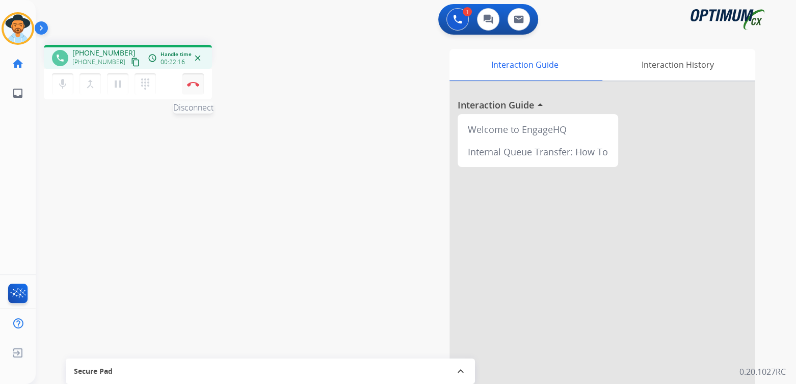
click at [193, 85] on img at bounding box center [193, 84] width 12 height 5
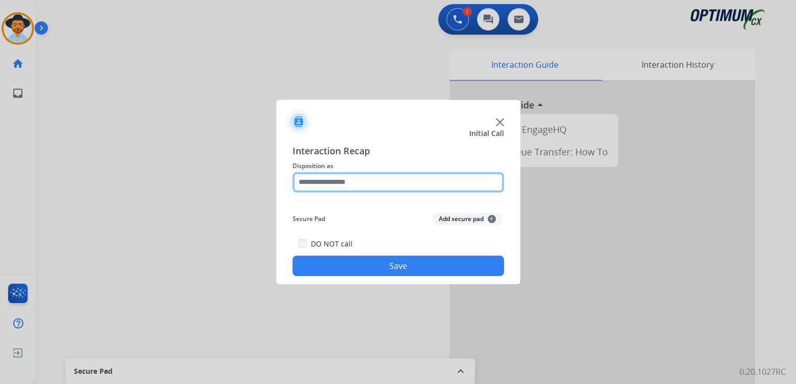
click at [353, 186] on input "text" at bounding box center [399, 182] width 212 height 20
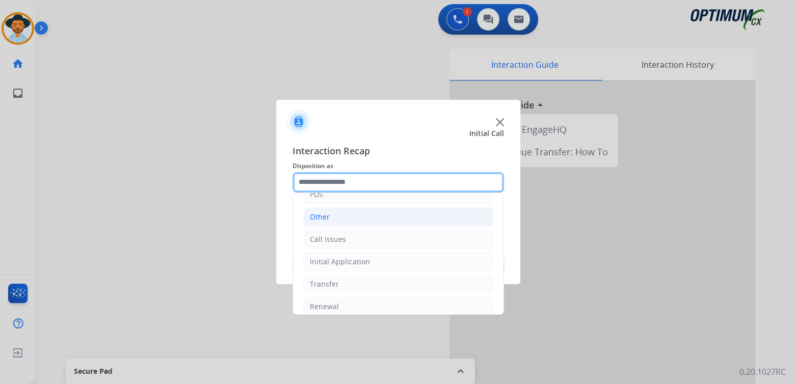
scroll to position [67, 0]
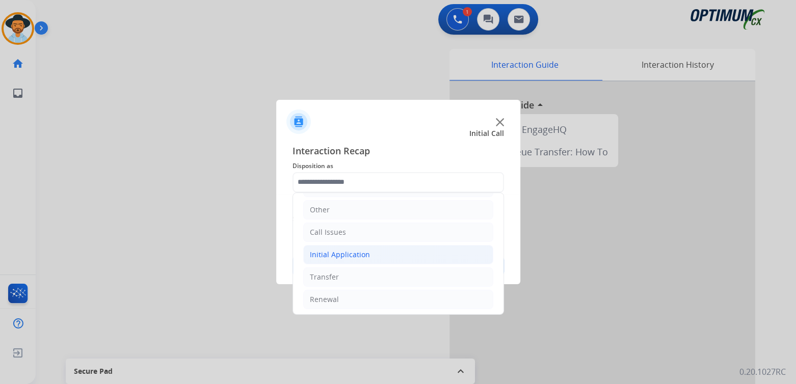
click at [360, 254] on div "Initial Application" at bounding box center [340, 255] width 60 height 10
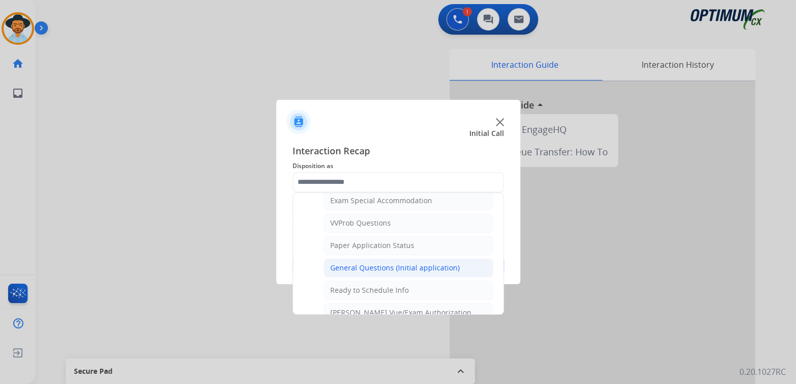
scroll to position [0, 0]
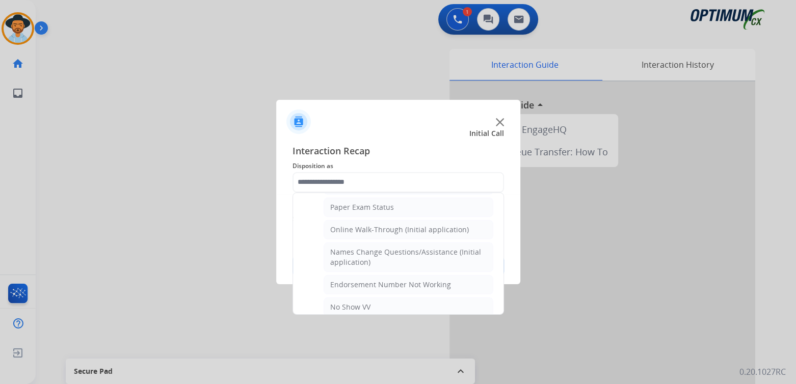
type input "**********"
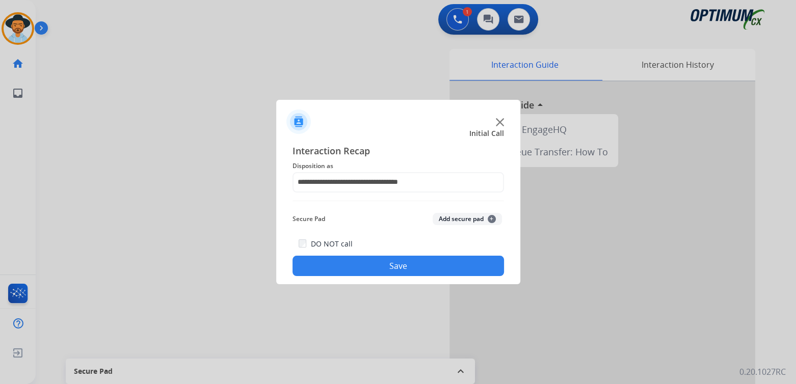
click at [408, 268] on button "Save" at bounding box center [399, 266] width 212 height 20
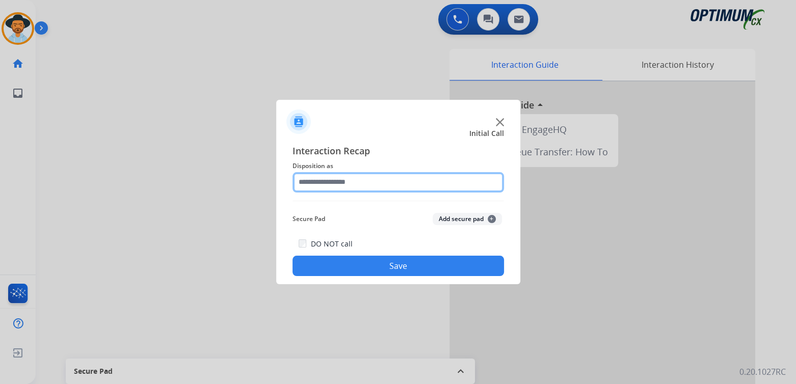
click at [354, 188] on input "text" at bounding box center [399, 182] width 212 height 20
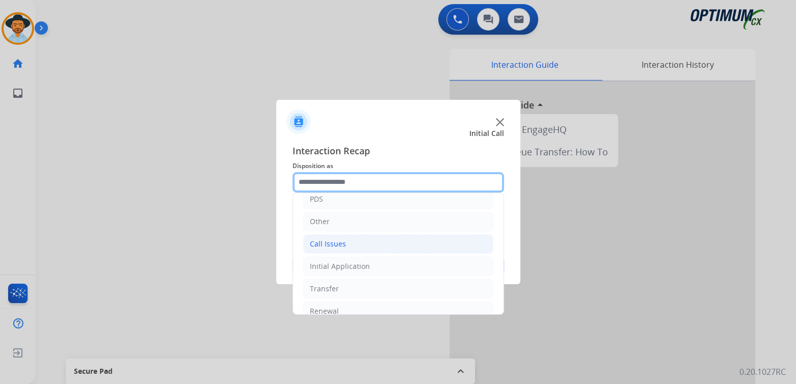
scroll to position [67, 0]
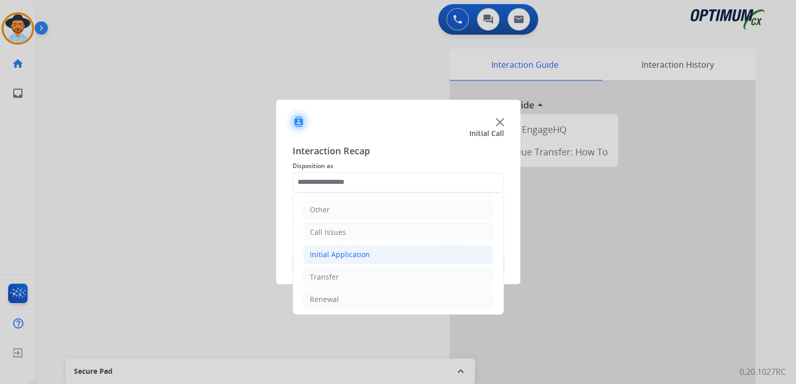
click at [336, 255] on div "Initial Application" at bounding box center [340, 255] width 60 height 10
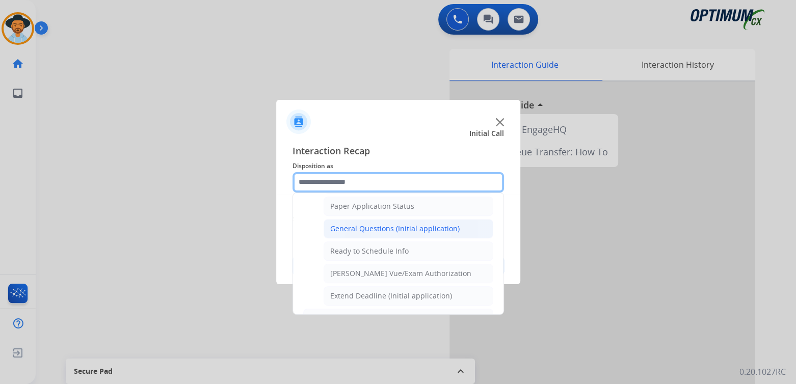
scroll to position [576, 0]
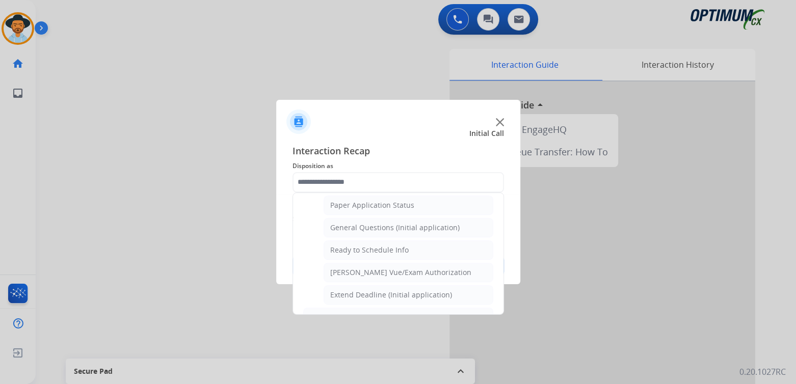
click at [345, 223] on div "General Questions (Initial application)" at bounding box center [394, 228] width 129 height 10
type input "**********"
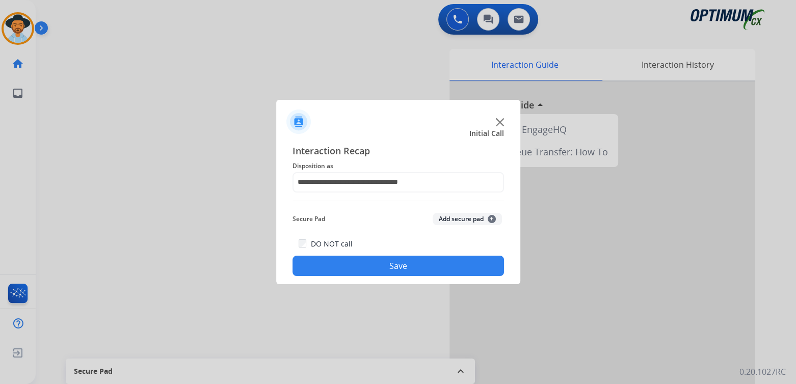
click at [408, 266] on button "Save" at bounding box center [399, 266] width 212 height 20
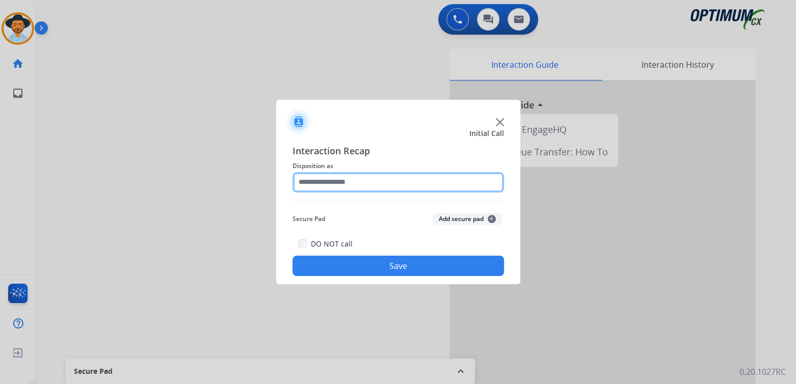
click at [367, 186] on input "text" at bounding box center [399, 182] width 212 height 20
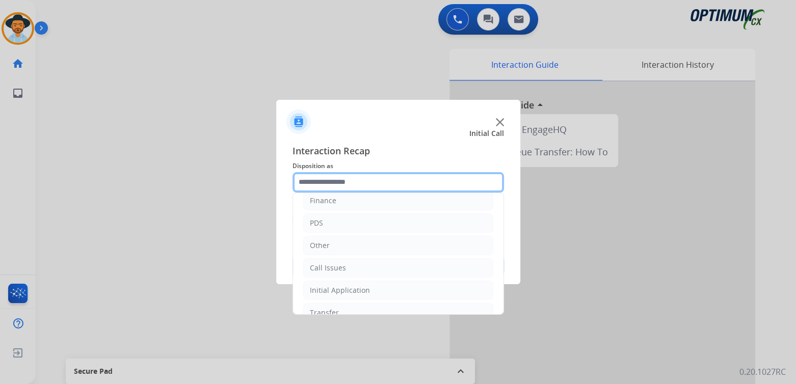
scroll to position [67, 0]
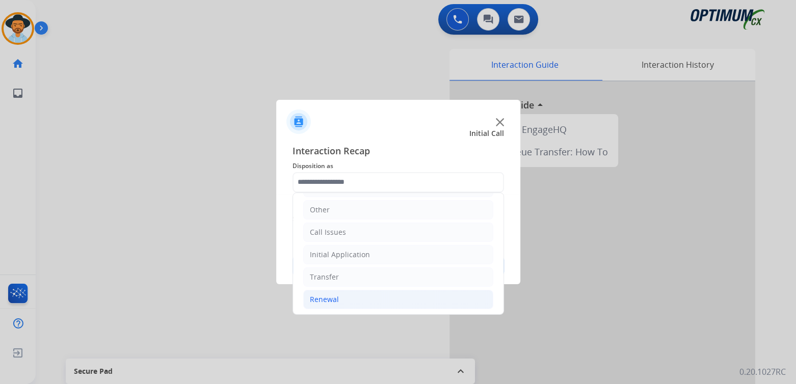
click at [336, 301] on div "Renewal" at bounding box center [324, 300] width 29 height 10
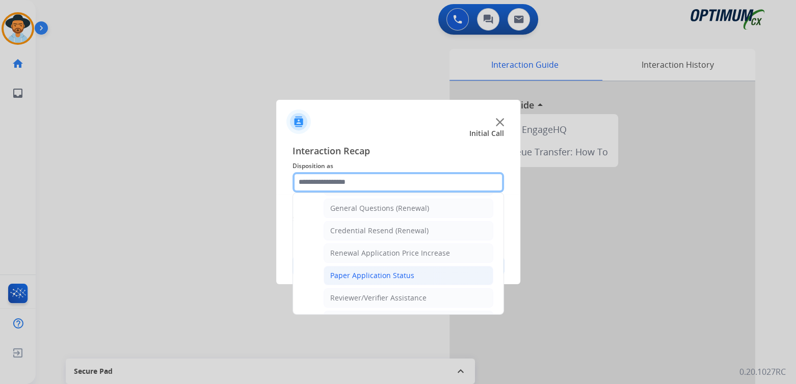
scroll to position [303, 0]
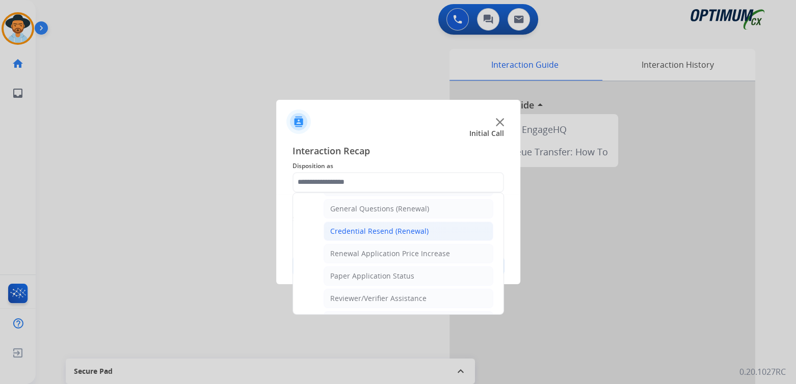
click at [370, 230] on div "Credential Resend (Renewal)" at bounding box center [379, 231] width 98 height 10
type input "**********"
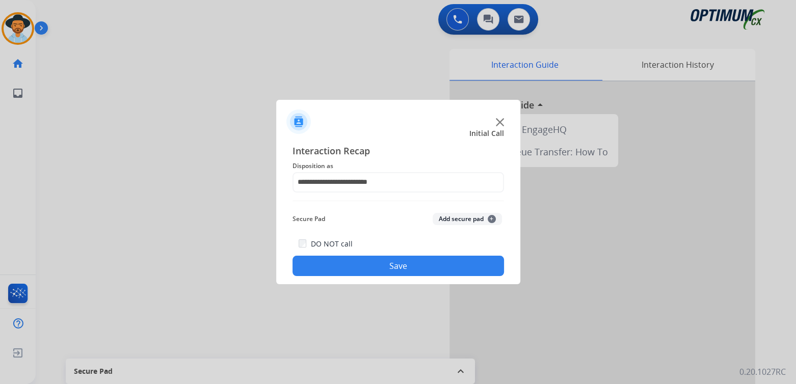
click at [397, 272] on button "Save" at bounding box center [399, 266] width 212 height 20
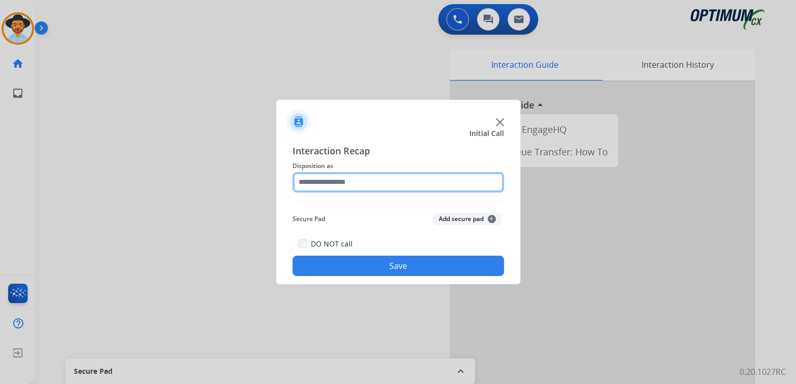
click at [352, 184] on input "text" at bounding box center [399, 182] width 212 height 20
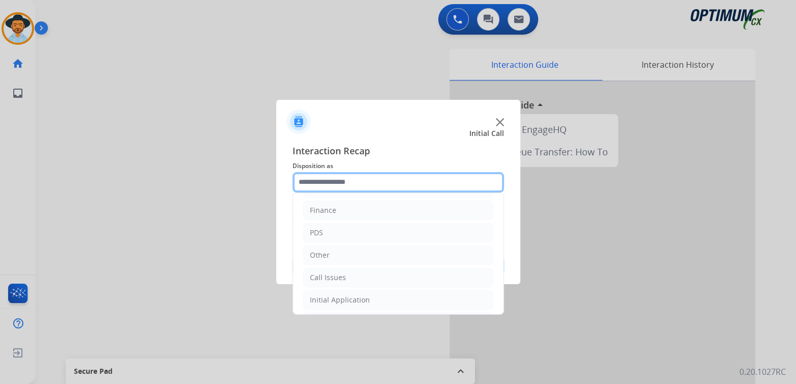
scroll to position [67, 0]
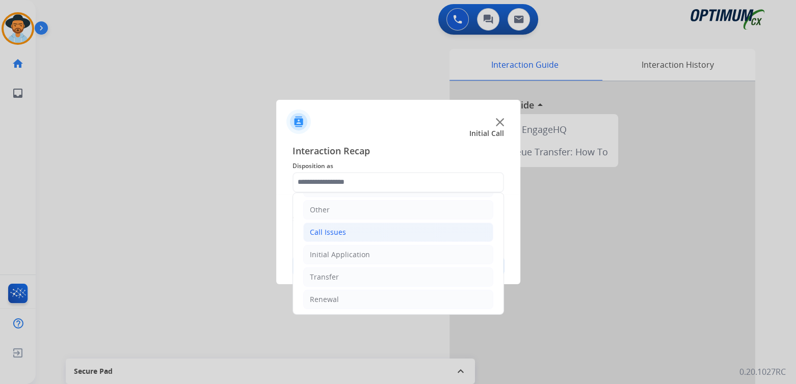
click at [345, 229] on li "Call Issues" at bounding box center [398, 232] width 190 height 19
click at [340, 299] on div "Dropped Call" at bounding box center [352, 300] width 45 height 10
type input "**********"
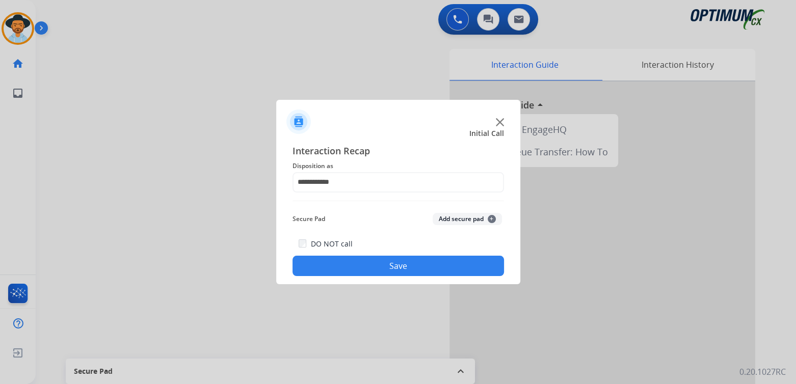
click at [408, 262] on button "Save" at bounding box center [399, 266] width 212 height 20
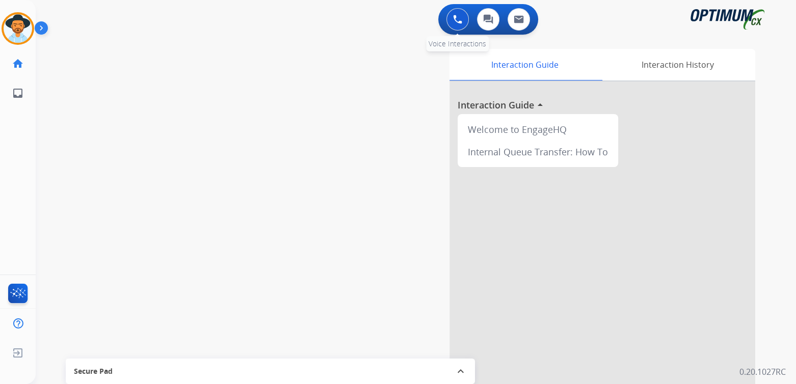
click at [455, 19] on img at bounding box center [457, 19] width 9 height 9
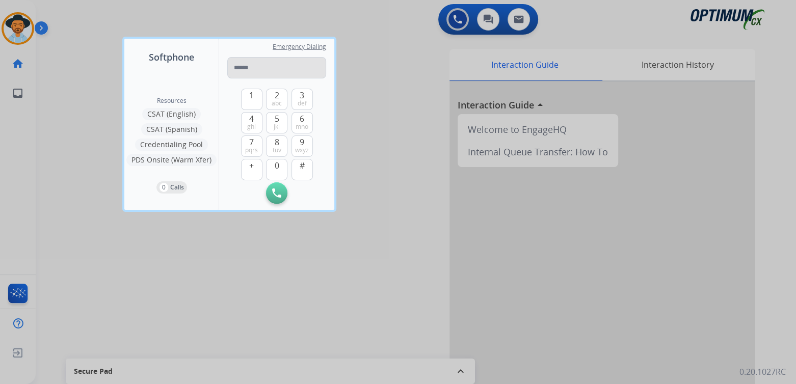
click at [262, 63] on input "tel" at bounding box center [276, 67] width 99 height 21
type input "**********"
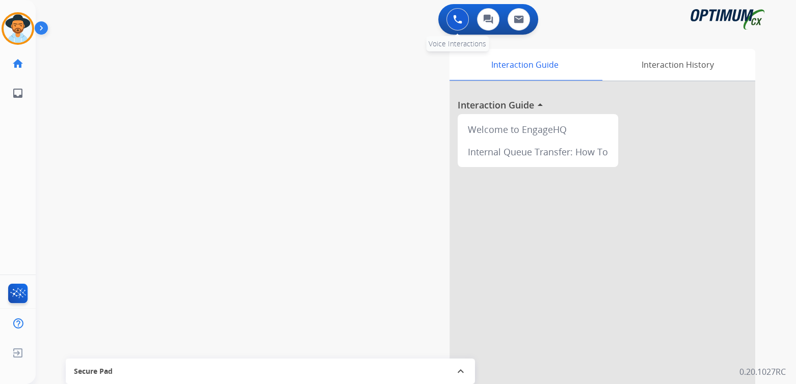
click at [455, 16] on img at bounding box center [457, 19] width 9 height 9
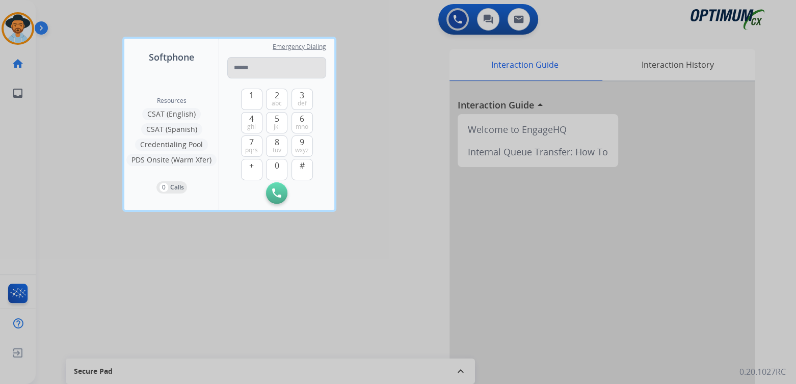
click at [256, 68] on input "tel" at bounding box center [276, 67] width 99 height 21
type input "**********"
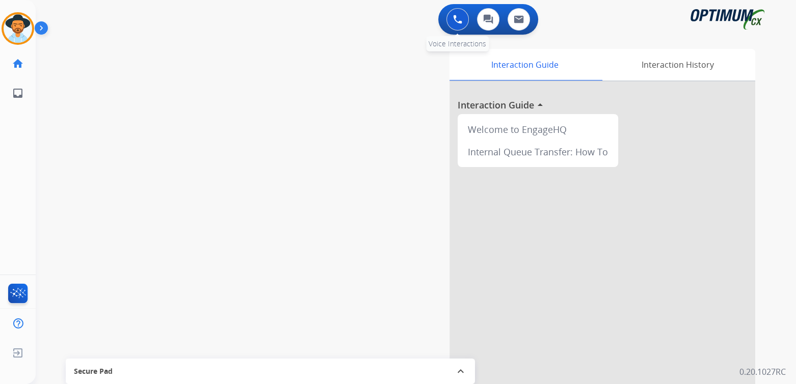
click at [454, 20] on img at bounding box center [457, 19] width 9 height 9
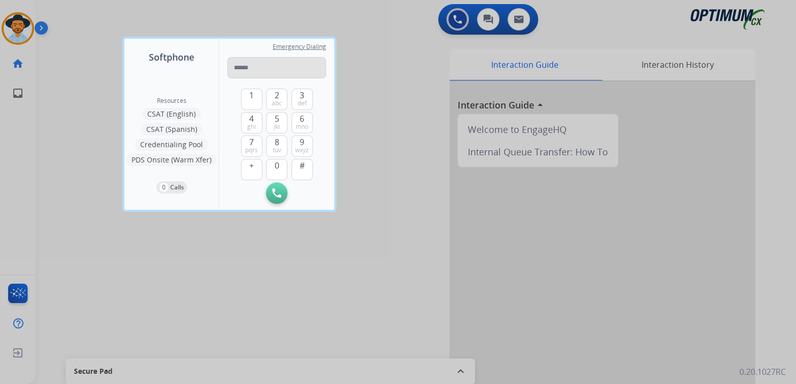
click at [257, 74] on input "tel" at bounding box center [276, 67] width 99 height 21
type input "**********"
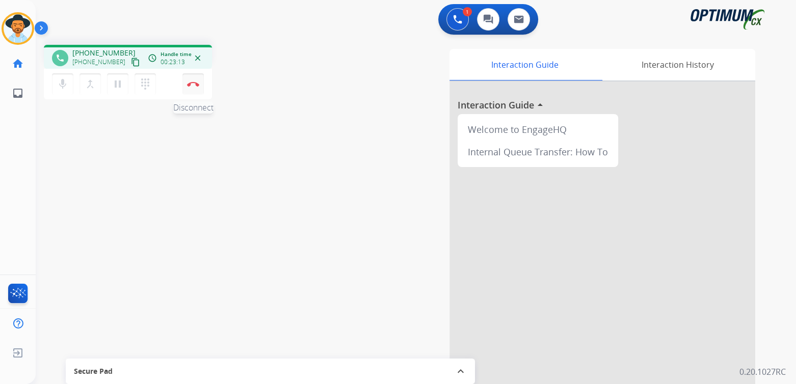
click at [193, 79] on button "Disconnect" at bounding box center [192, 83] width 21 height 21
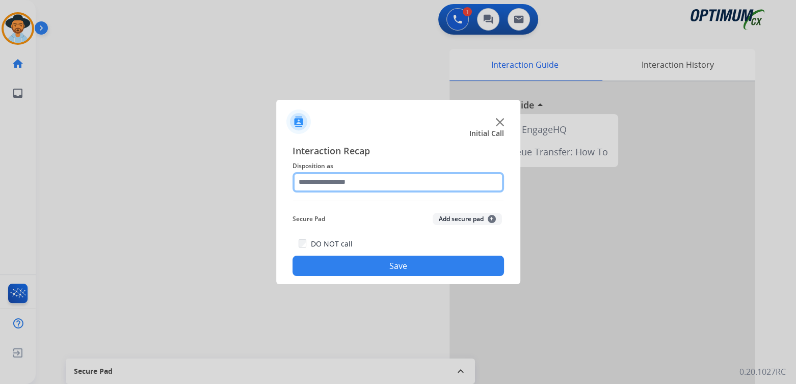
click at [335, 176] on input "text" at bounding box center [399, 182] width 212 height 20
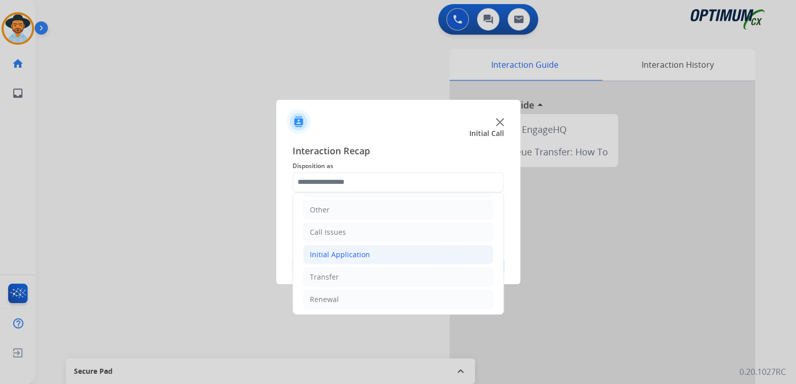
click at [367, 253] on li "Initial Application" at bounding box center [398, 254] width 190 height 19
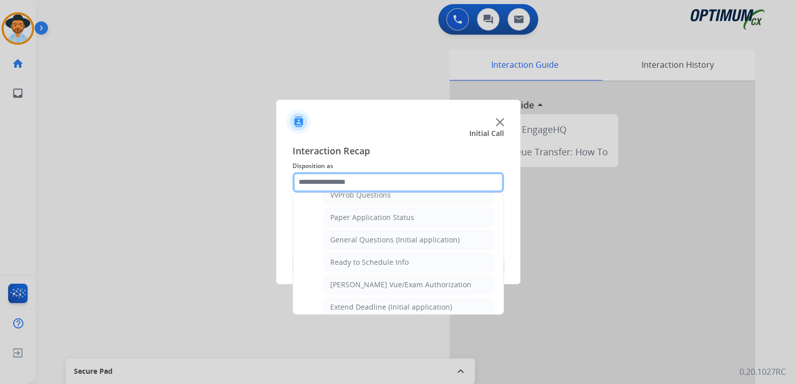
scroll to position [564, 0]
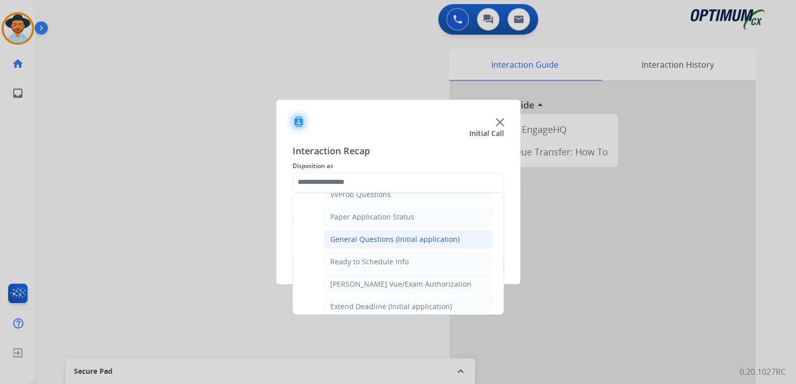
click at [367, 234] on div "General Questions (Initial application)" at bounding box center [394, 239] width 129 height 10
type input "**********"
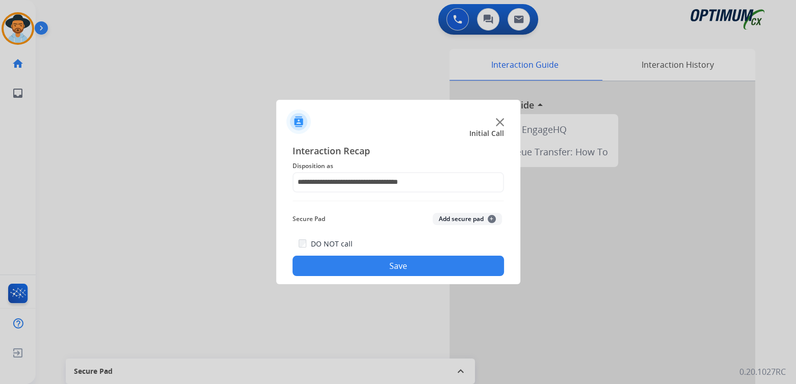
click at [412, 262] on button "Save" at bounding box center [399, 266] width 212 height 20
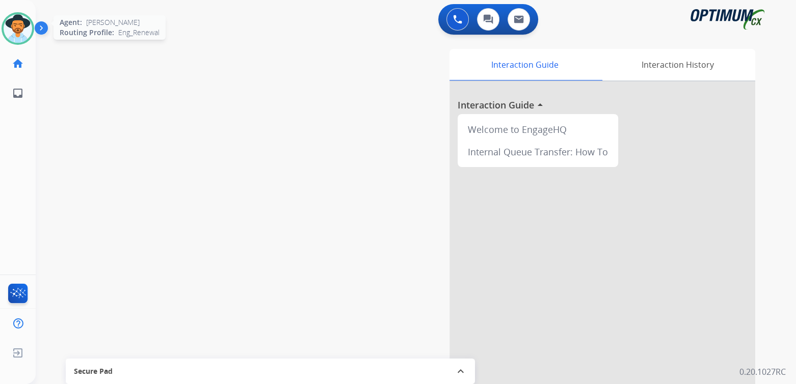
click at [20, 24] on img at bounding box center [18, 28] width 29 height 29
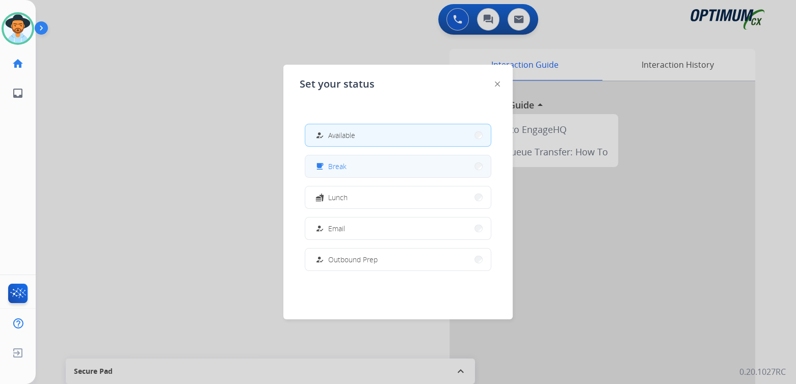
click at [351, 168] on button "free_breakfast Break" at bounding box center [398, 166] width 186 height 22
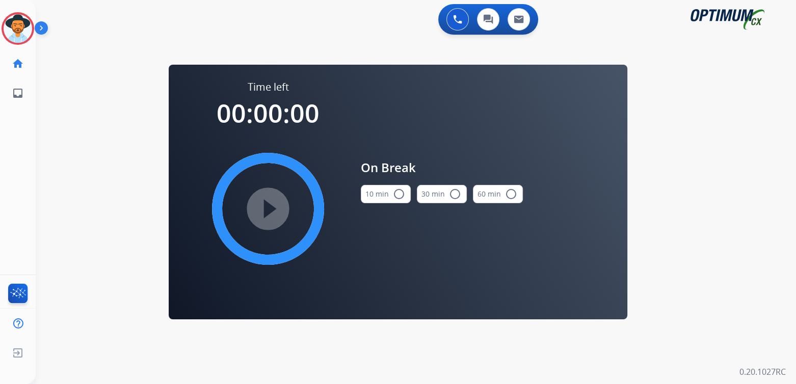
click at [400, 194] on mat-icon "radio_button_unchecked" at bounding box center [399, 194] width 12 height 12
click at [267, 211] on mat-icon "play_circle_filled" at bounding box center [268, 209] width 12 height 12
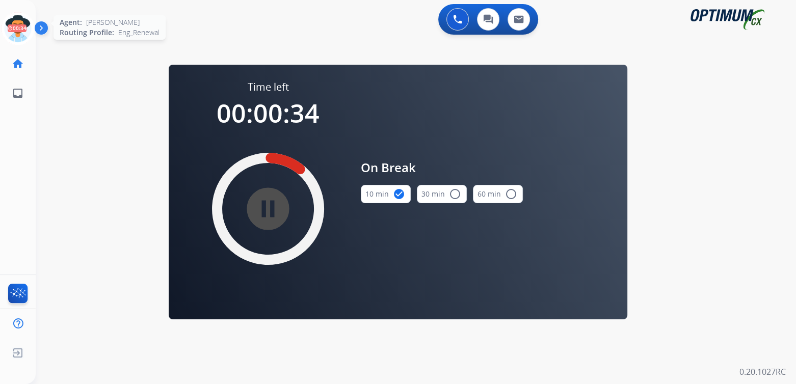
drag, startPoint x: 15, startPoint y: 34, endPoint x: 39, endPoint y: 28, distance: 24.1
click at [15, 34] on icon at bounding box center [18, 28] width 33 height 33
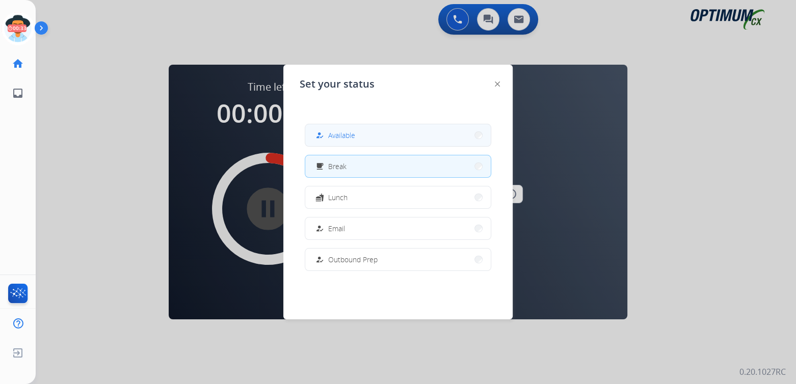
click at [348, 130] on span "Available" at bounding box center [341, 135] width 27 height 11
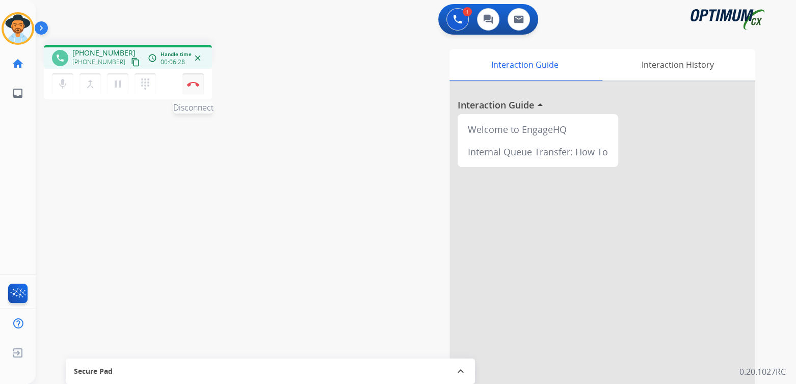
click at [196, 89] on button "Disconnect" at bounding box center [192, 83] width 21 height 21
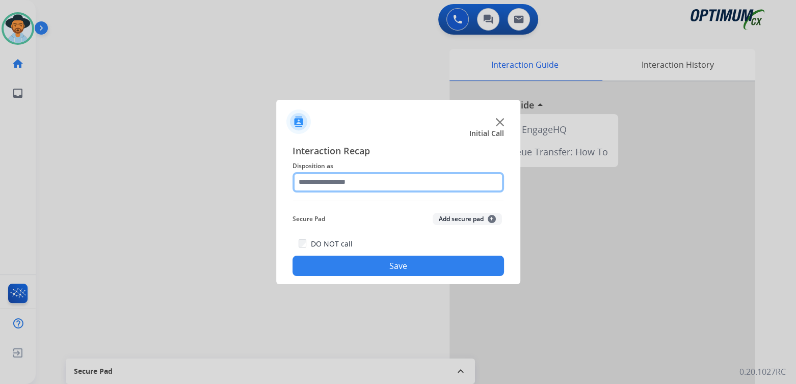
click at [358, 177] on input "text" at bounding box center [399, 182] width 212 height 20
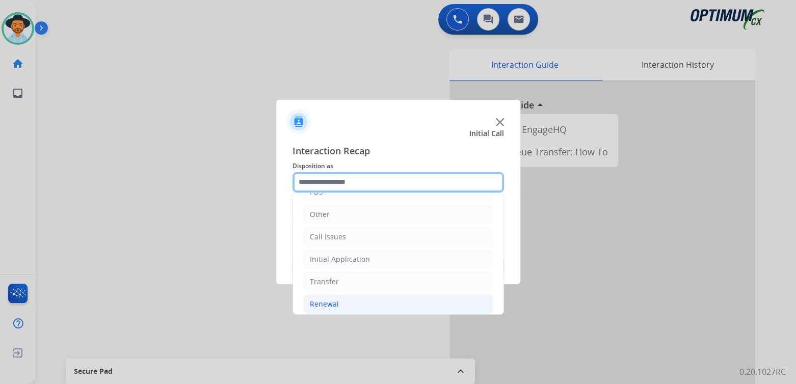
scroll to position [67, 0]
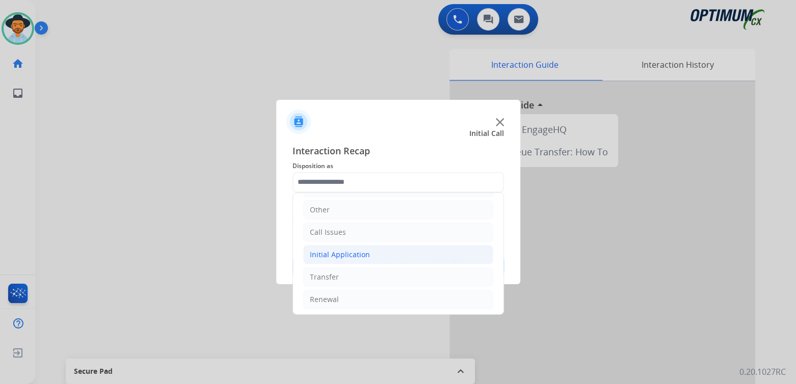
click at [340, 254] on div "Initial Application" at bounding box center [340, 255] width 60 height 10
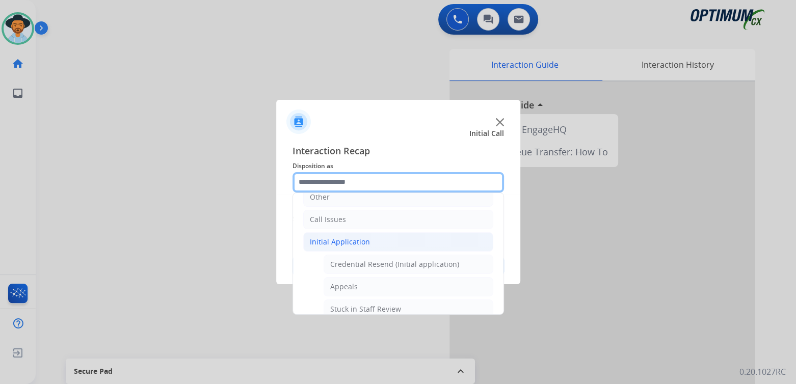
scroll to position [71, 0]
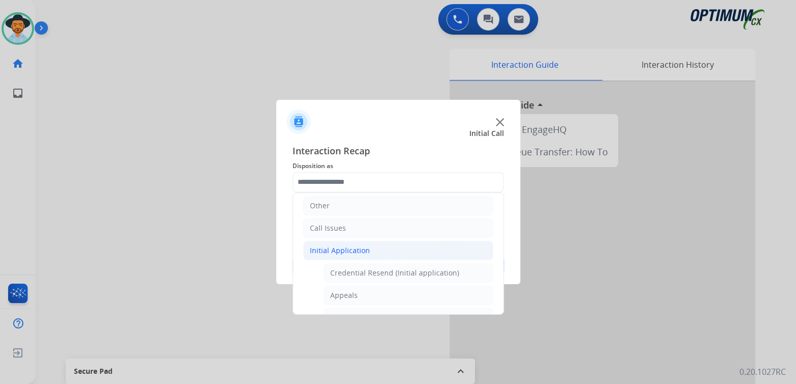
click at [337, 248] on div "Initial Application" at bounding box center [340, 251] width 60 height 10
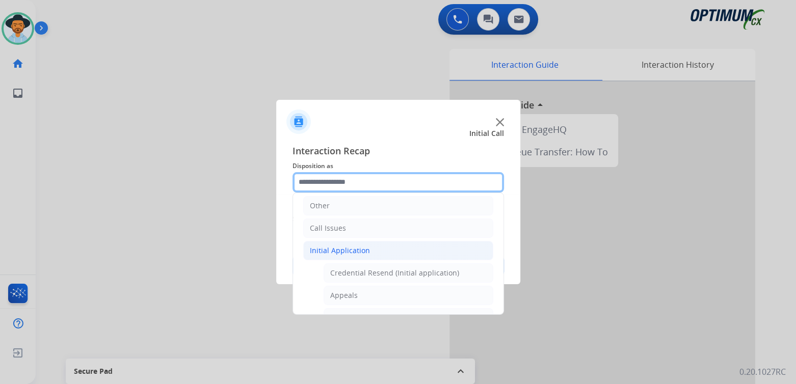
scroll to position [67, 0]
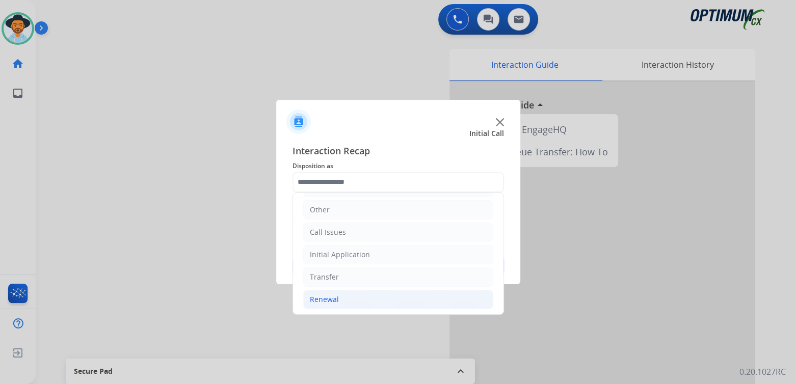
click at [336, 299] on div "Renewal" at bounding box center [324, 300] width 29 height 10
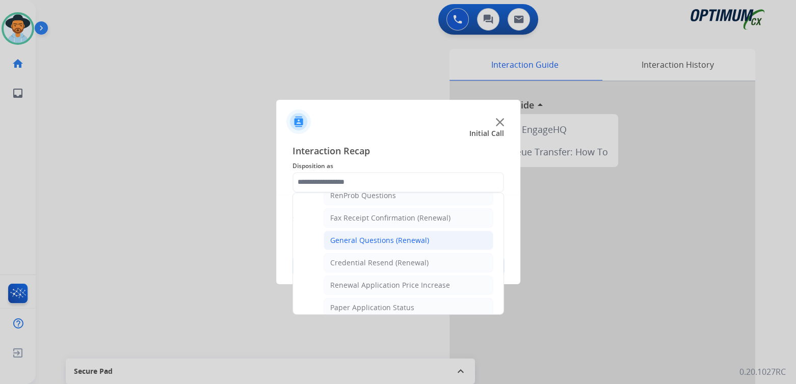
scroll to position [272, 0]
click at [359, 240] on div "General Questions (Renewal)" at bounding box center [379, 239] width 99 height 10
type input "**********"
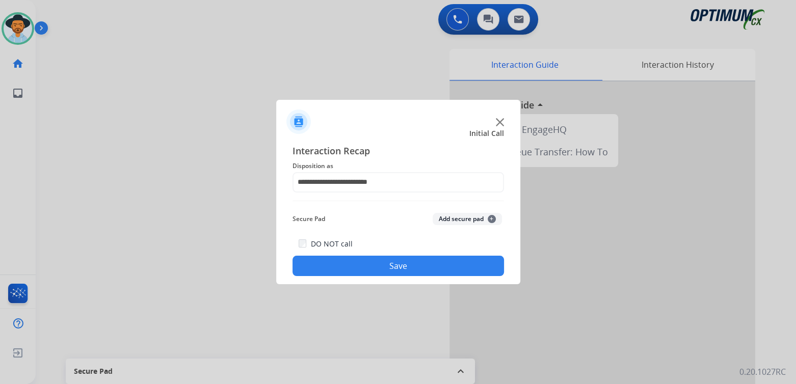
click at [404, 269] on button "Save" at bounding box center [399, 266] width 212 height 20
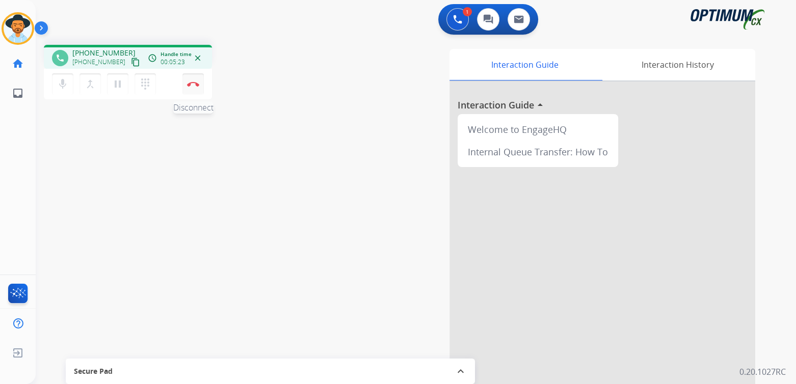
click at [192, 86] on img at bounding box center [193, 84] width 12 height 5
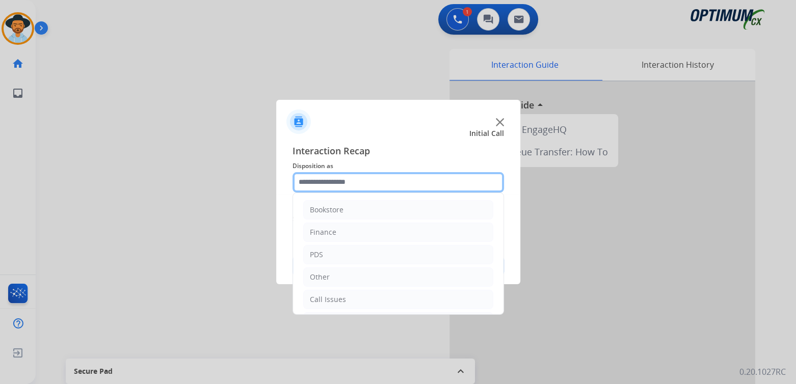
click at [356, 186] on input "text" at bounding box center [399, 182] width 212 height 20
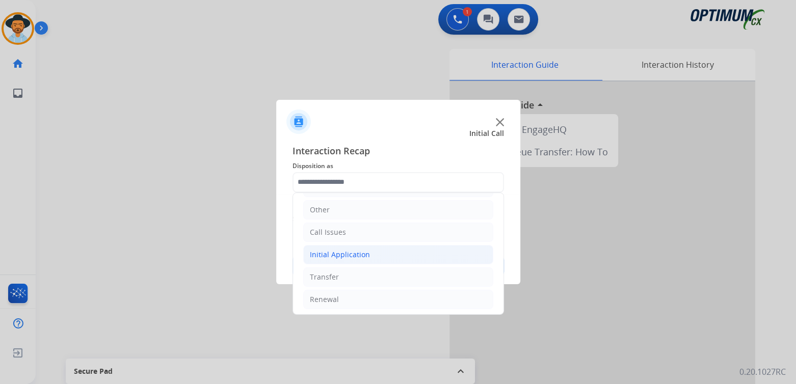
click at [359, 251] on div "Initial Application" at bounding box center [340, 255] width 60 height 10
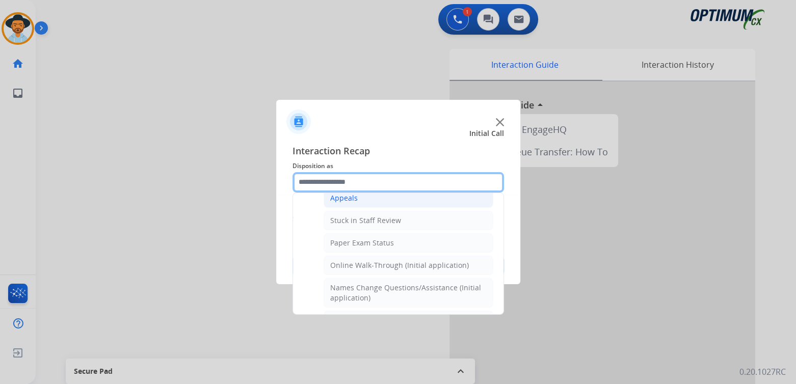
scroll to position [169, 0]
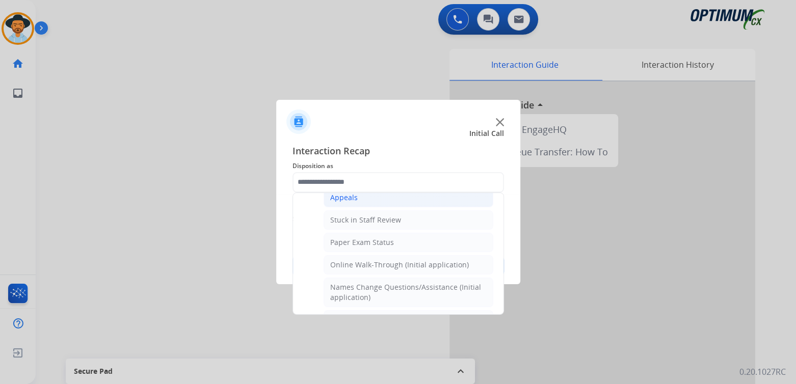
click at [344, 198] on div "Appeals" at bounding box center [344, 198] width 28 height 10
type input "*******"
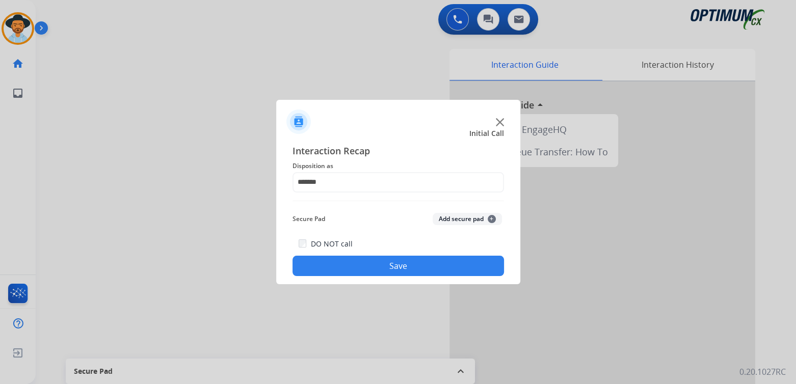
drag, startPoint x: 419, startPoint y: 268, endPoint x: 420, endPoint y: 274, distance: 6.2
click at [420, 274] on button "Save" at bounding box center [399, 266] width 212 height 20
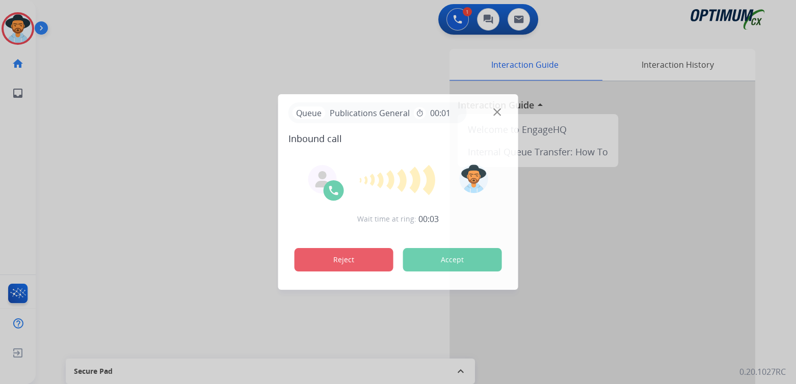
click at [363, 260] on button "Reject" at bounding box center [344, 259] width 99 height 23
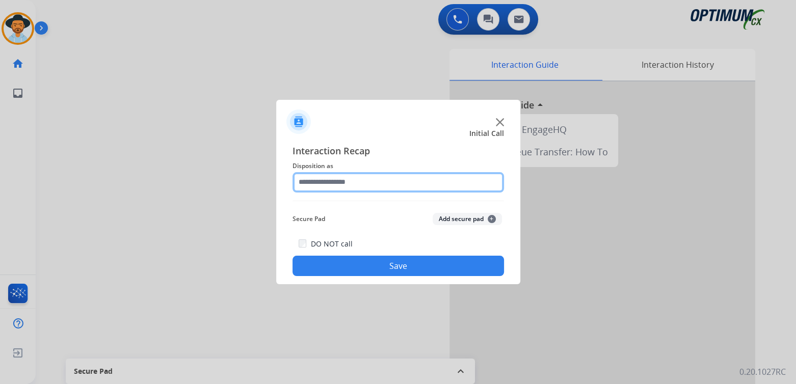
drag, startPoint x: 338, startPoint y: 187, endPoint x: 350, endPoint y: 184, distance: 12.6
click at [340, 187] on input "text" at bounding box center [399, 182] width 212 height 20
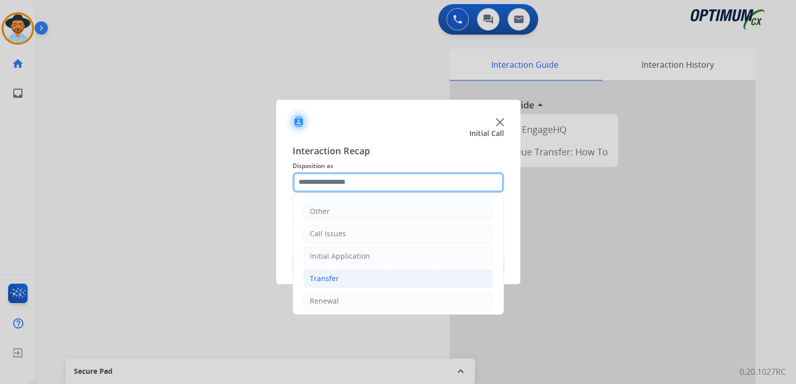
scroll to position [67, 0]
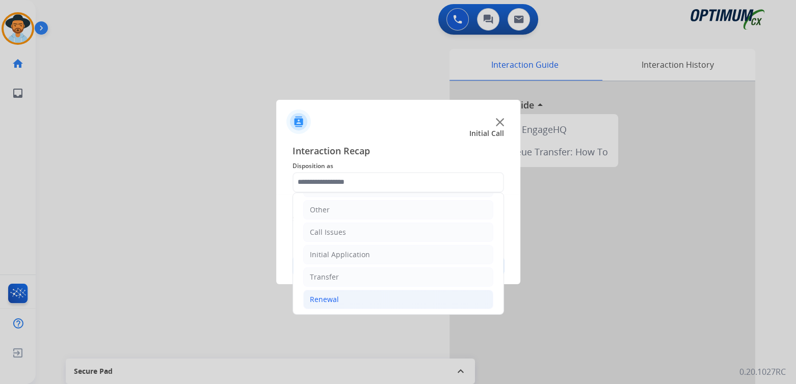
click at [333, 296] on div "Renewal" at bounding box center [324, 300] width 29 height 10
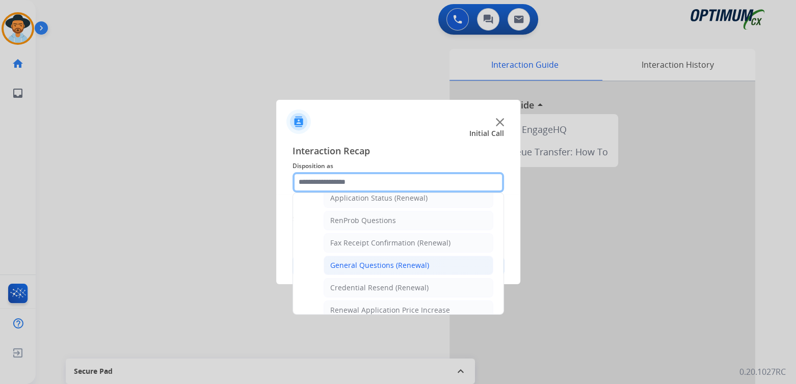
scroll to position [256, 0]
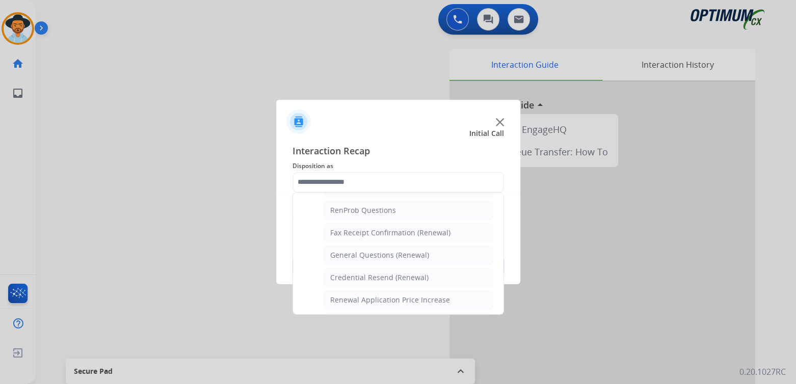
click at [359, 256] on li "General Questions (Renewal)" at bounding box center [409, 255] width 170 height 19
type input "**********"
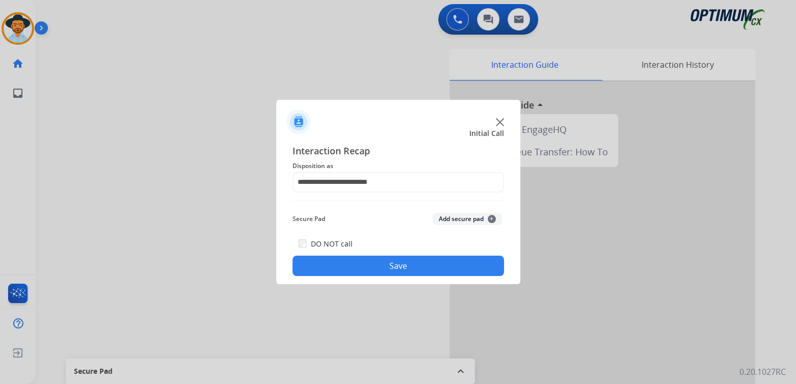
click at [402, 264] on button "Save" at bounding box center [399, 266] width 212 height 20
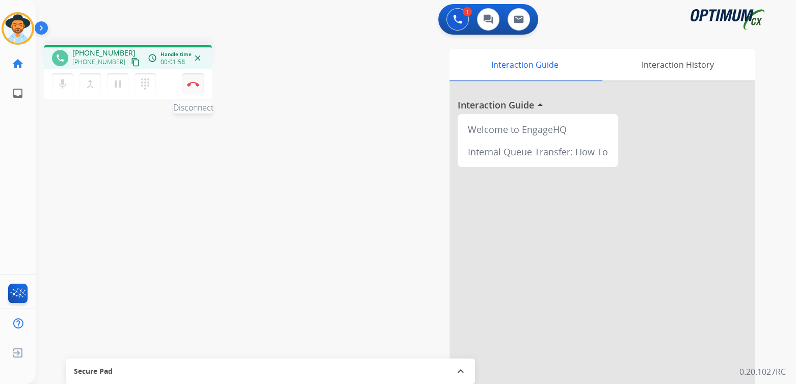
drag, startPoint x: 195, startPoint y: 88, endPoint x: 202, endPoint y: 80, distance: 11.6
click at [195, 88] on button "Disconnect" at bounding box center [192, 83] width 21 height 21
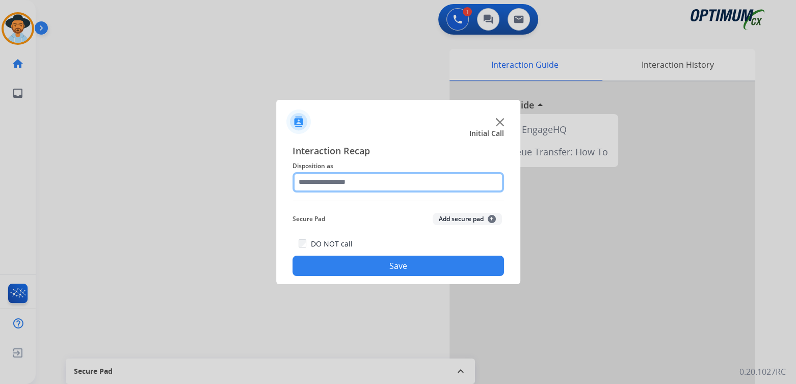
click at [350, 180] on input "text" at bounding box center [399, 182] width 212 height 20
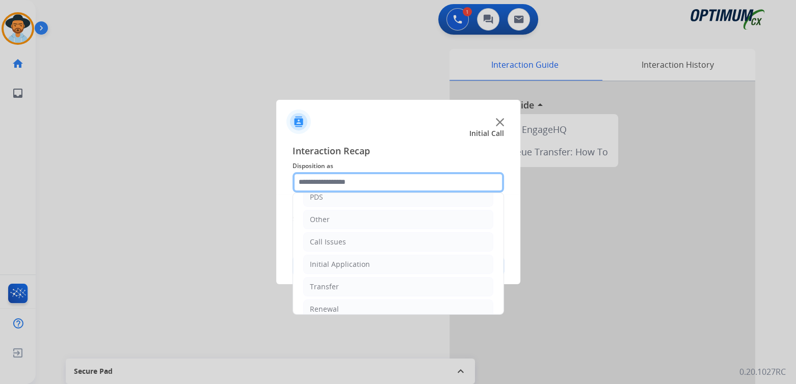
scroll to position [67, 0]
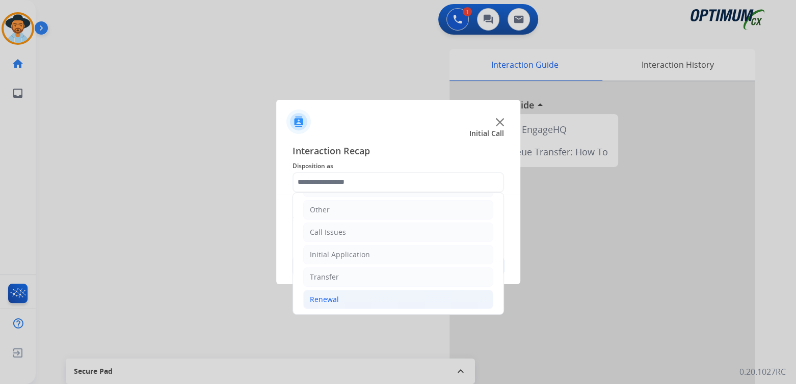
click at [331, 300] on div "Renewal" at bounding box center [324, 300] width 29 height 10
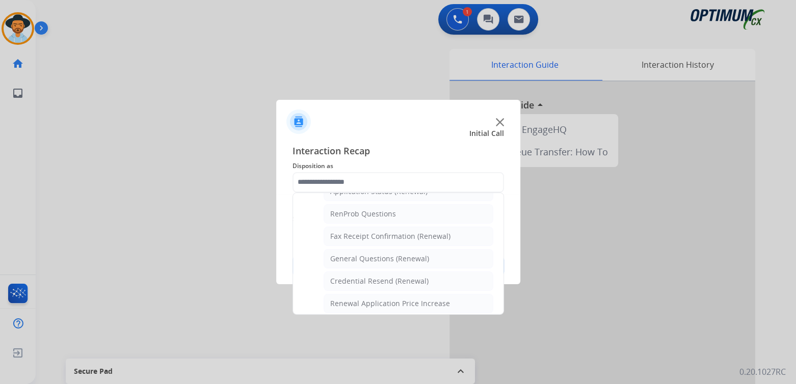
scroll to position [254, 0]
drag, startPoint x: 358, startPoint y: 252, endPoint x: 380, endPoint y: 233, distance: 29.3
click at [358, 252] on div "General Questions (Renewal)" at bounding box center [379, 257] width 99 height 10
type input "**********"
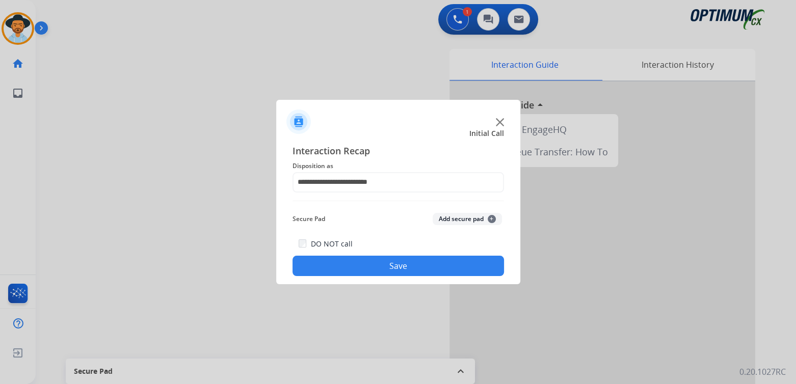
click at [396, 257] on button "Save" at bounding box center [399, 266] width 212 height 20
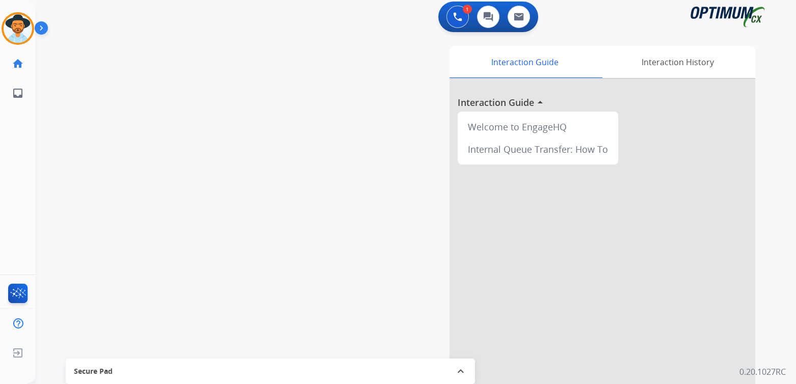
scroll to position [4, 0]
drag, startPoint x: 23, startPoint y: 22, endPoint x: 43, endPoint y: 29, distance: 21.0
click at [23, 22] on img at bounding box center [18, 28] width 29 height 29
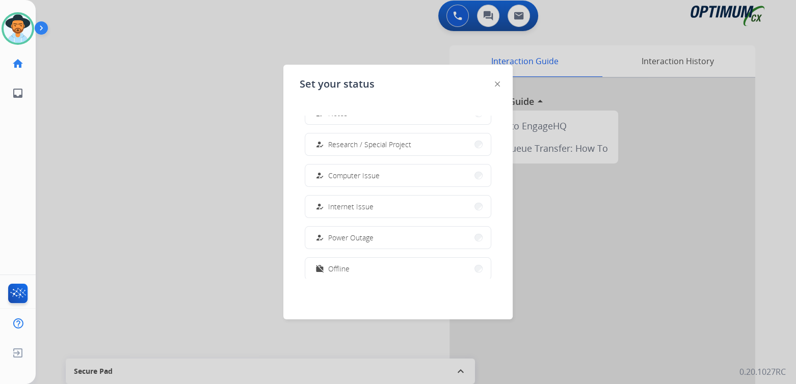
scroll to position [254, 0]
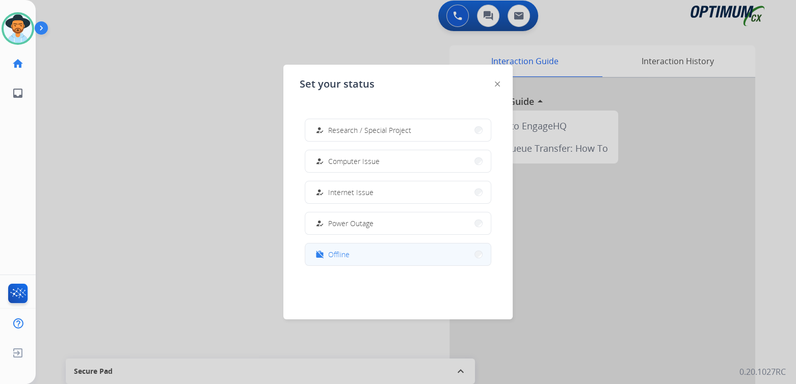
click at [339, 256] on span "Offline" at bounding box center [338, 254] width 21 height 11
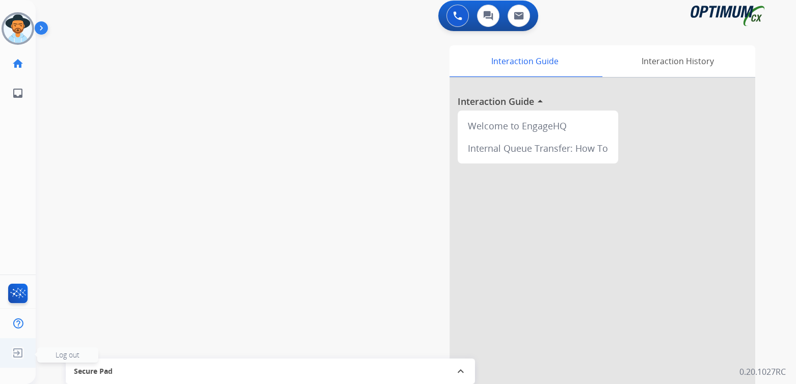
click at [16, 352] on img at bounding box center [18, 353] width 18 height 19
click at [67, 353] on span "Log out" at bounding box center [68, 355] width 24 height 10
